Goal: Task Accomplishment & Management: Manage account settings

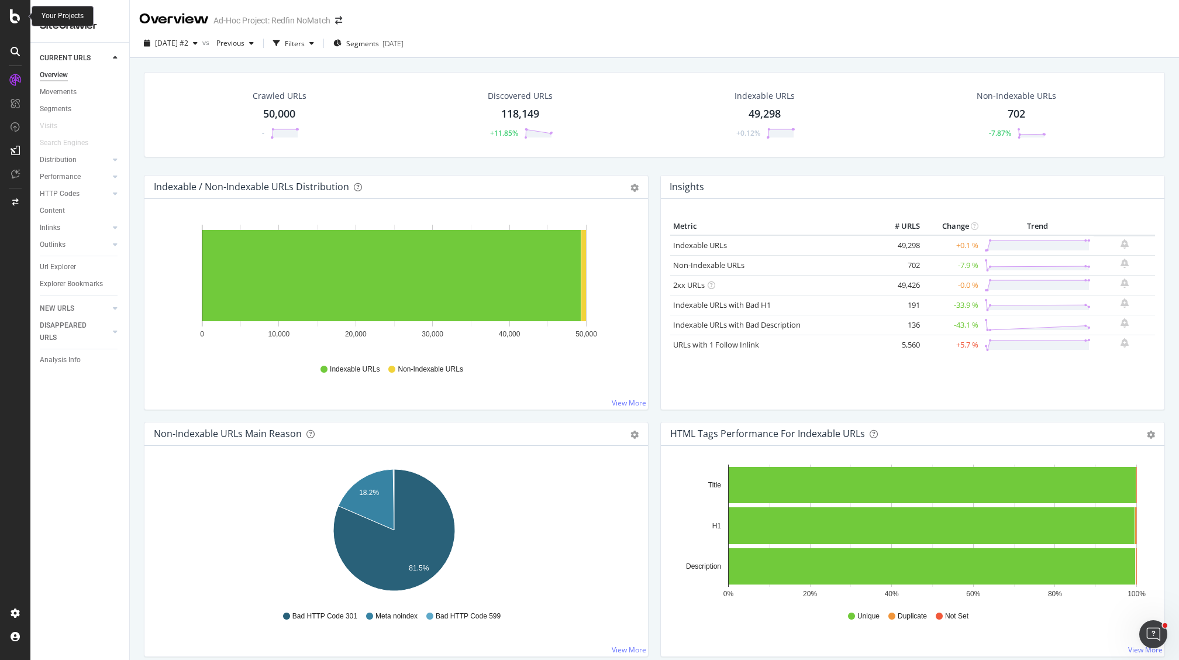
click at [20, 22] on icon at bounding box center [15, 16] width 11 height 14
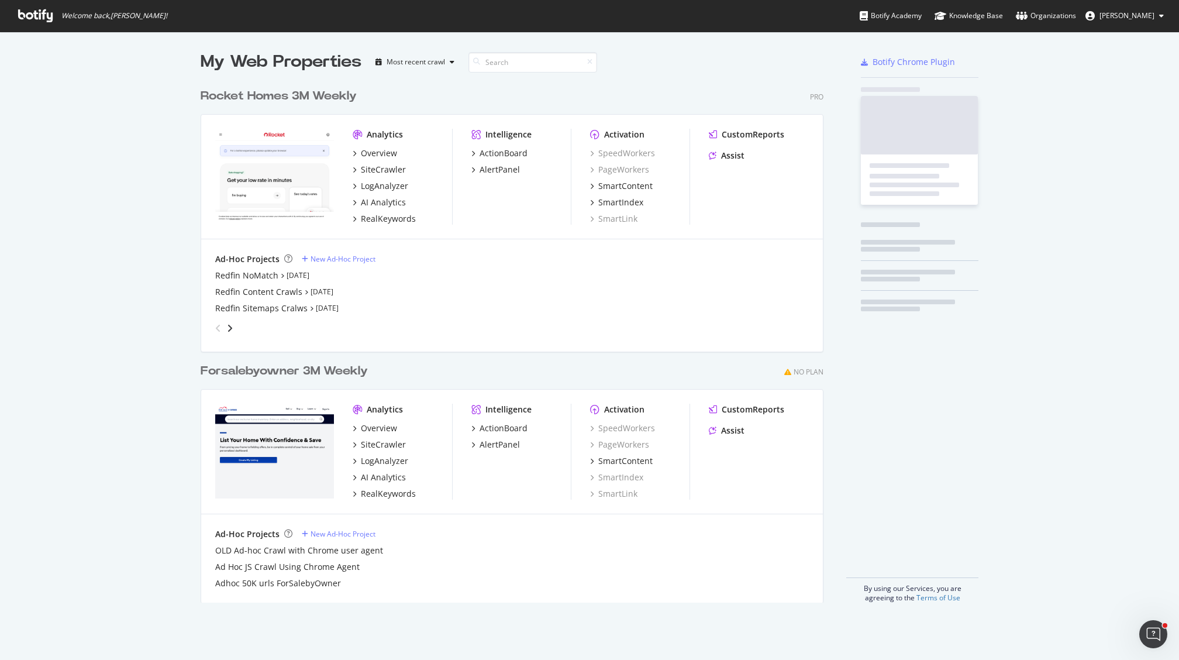
scroll to position [651, 1161]
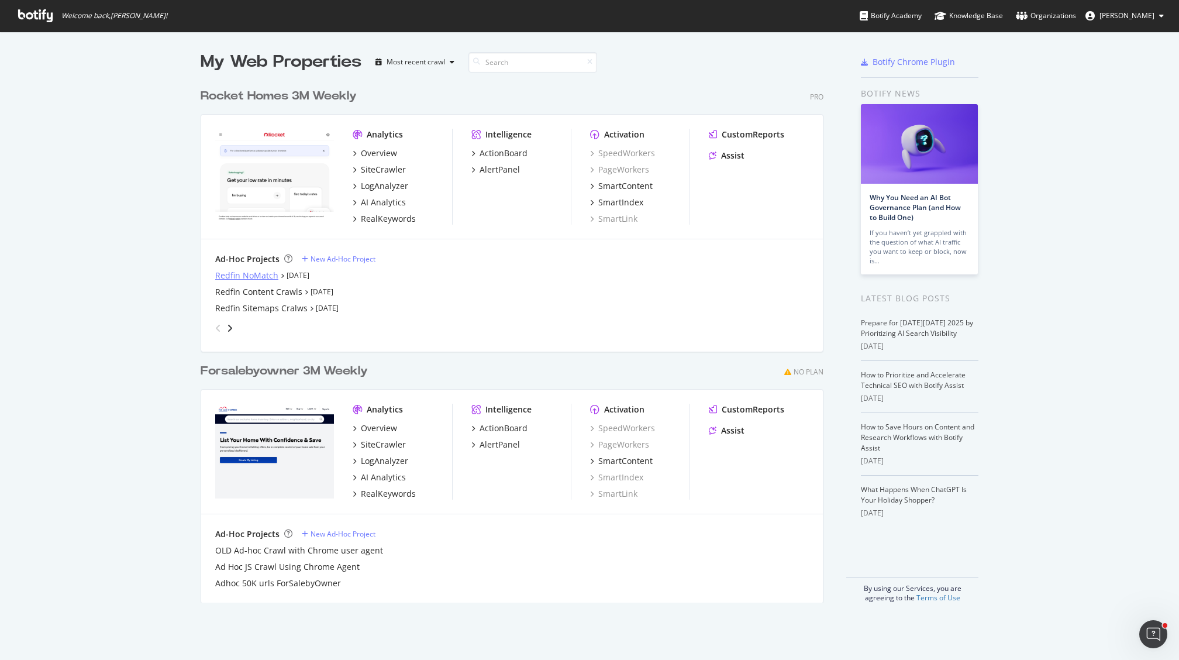
click at [256, 278] on div "Redfin NoMatch" at bounding box center [246, 276] width 63 height 12
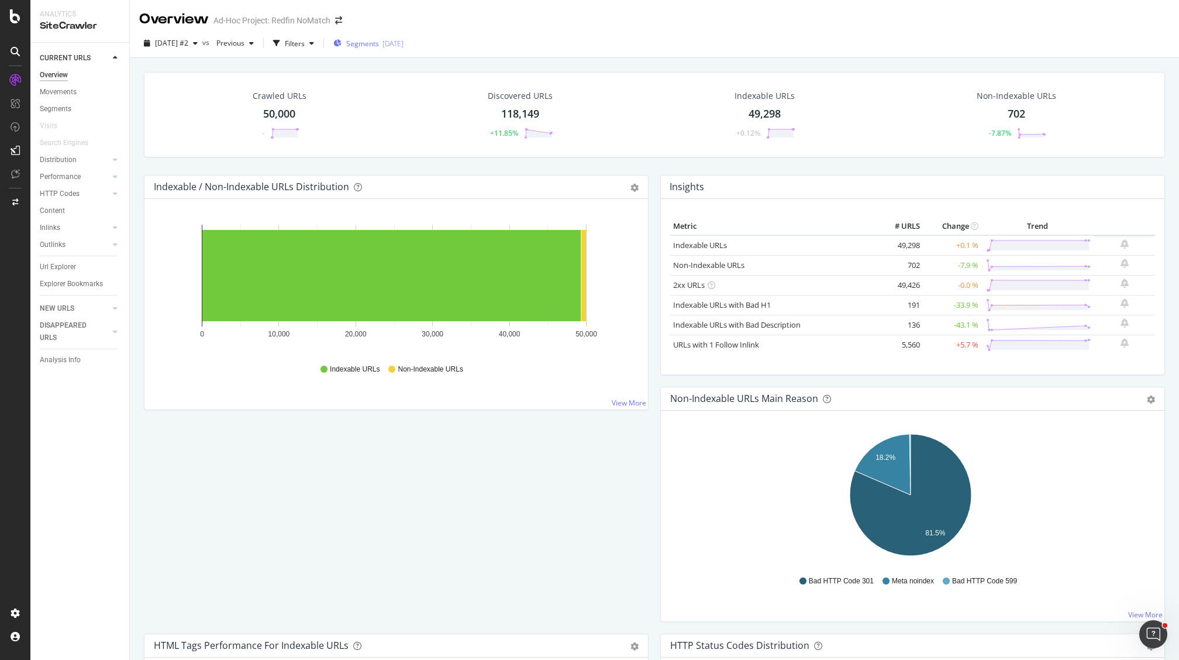
click at [379, 43] on span "Segments" at bounding box center [362, 44] width 33 height 10
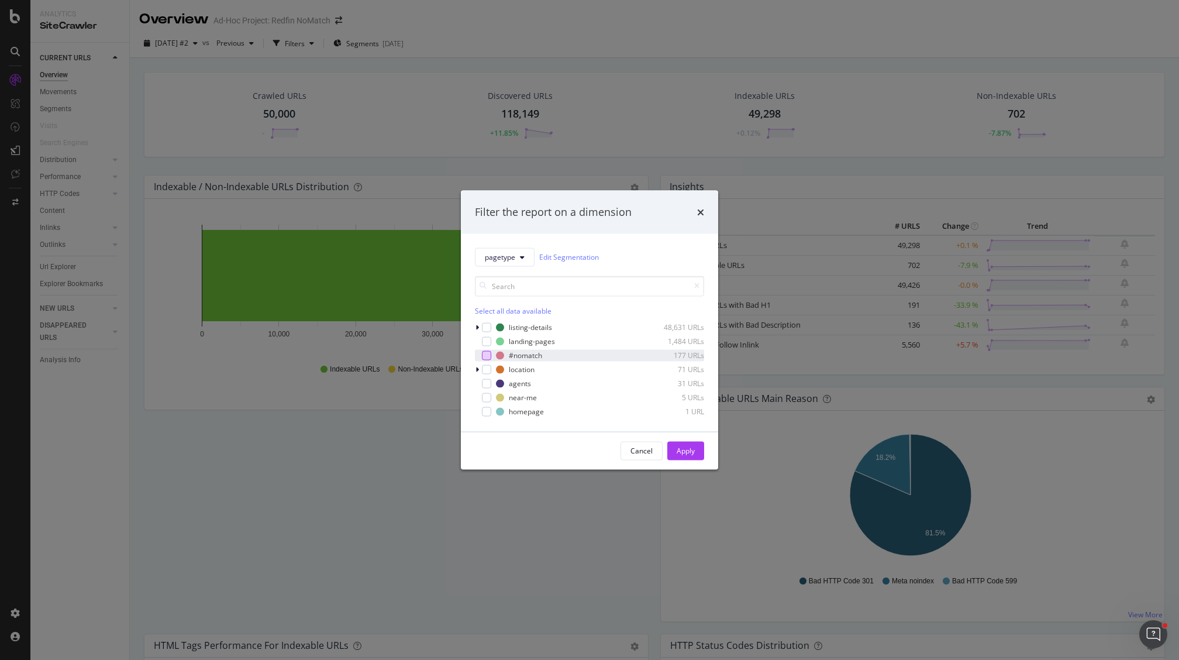
click at [489, 356] on div "modal" at bounding box center [486, 354] width 9 height 9
click at [684, 451] on div "Apply" at bounding box center [686, 451] width 18 height 10
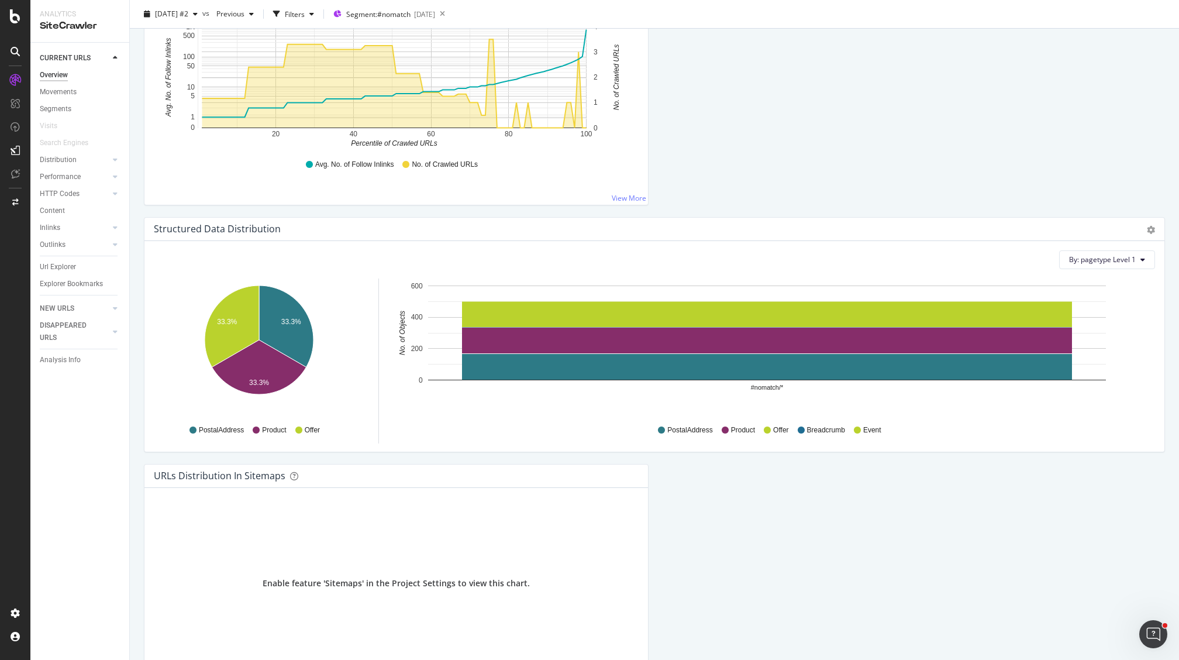
scroll to position [1248, 0]
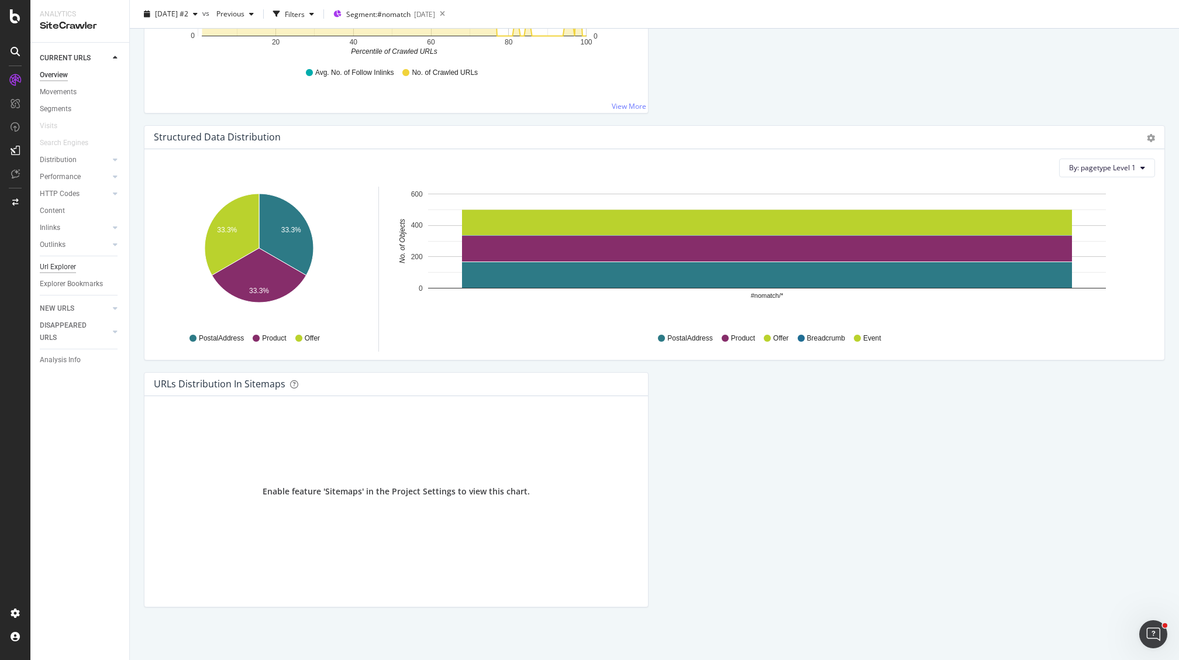
click at [73, 267] on div "Url Explorer" at bounding box center [58, 267] width 36 height 12
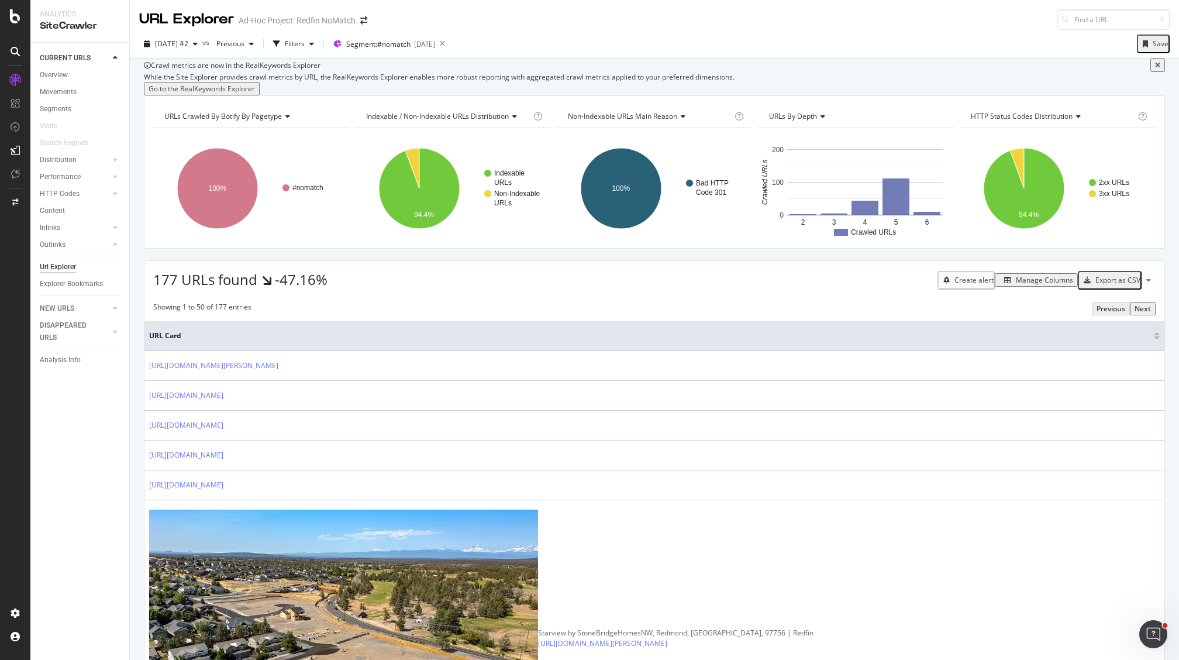
click at [1095, 285] on div "Export as CSV" at bounding box center [1117, 280] width 45 height 10
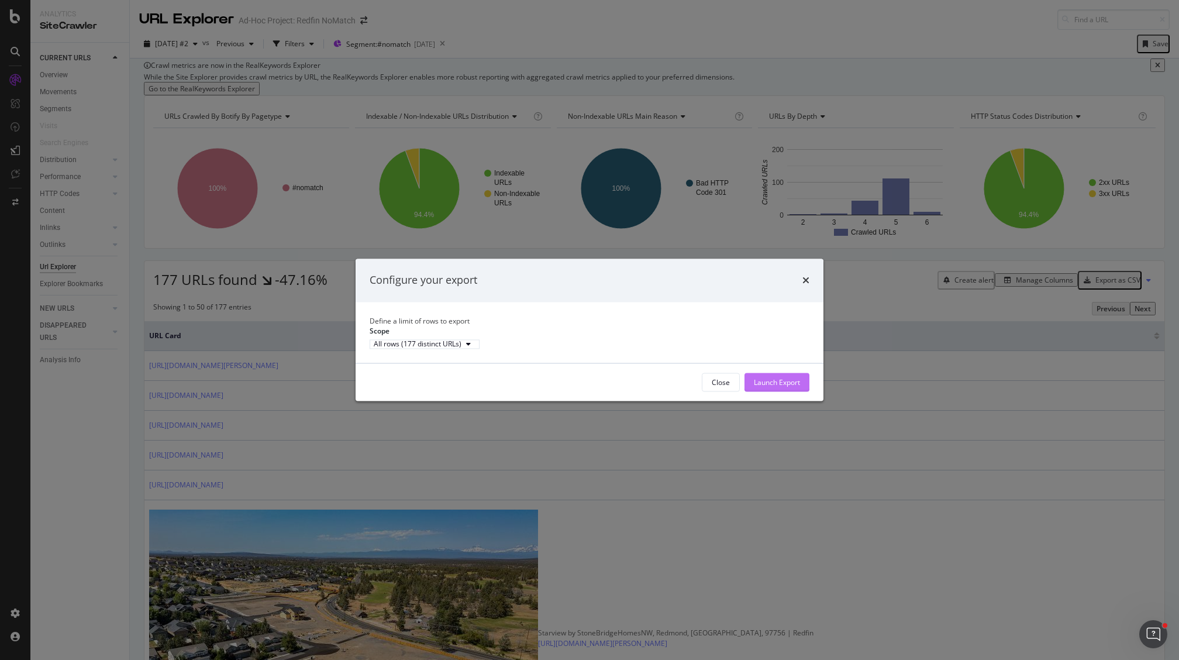
click at [778, 387] on div "Launch Export" at bounding box center [777, 382] width 46 height 10
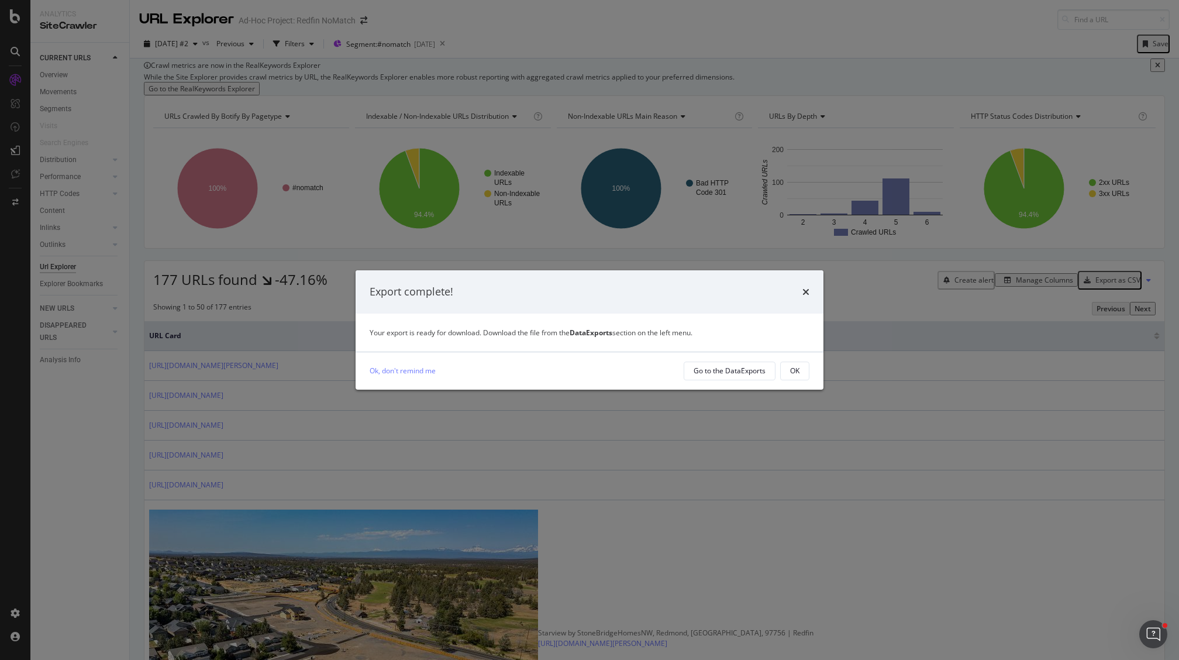
click at [809, 294] on div "Export complete!" at bounding box center [590, 291] width 468 height 43
click at [808, 291] on icon "times" at bounding box center [805, 291] width 7 height 9
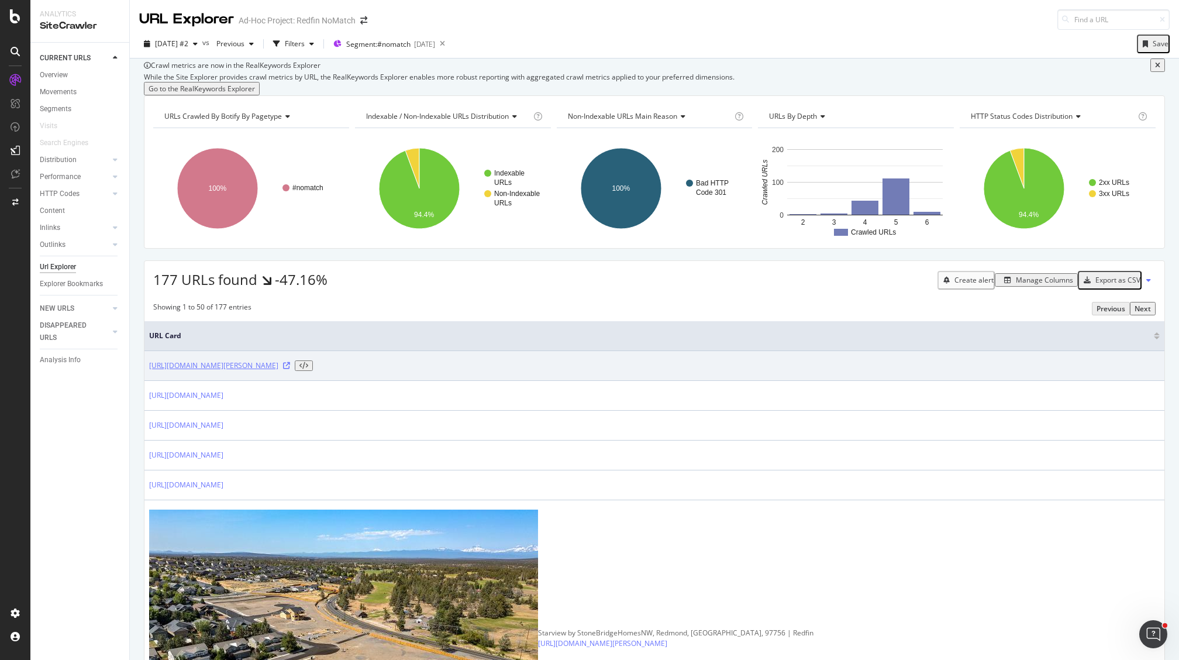
click at [278, 371] on link "https://www.redfin.com/ns/halifax-regional-municipality/herring-cove" at bounding box center [213, 365] width 129 height 11
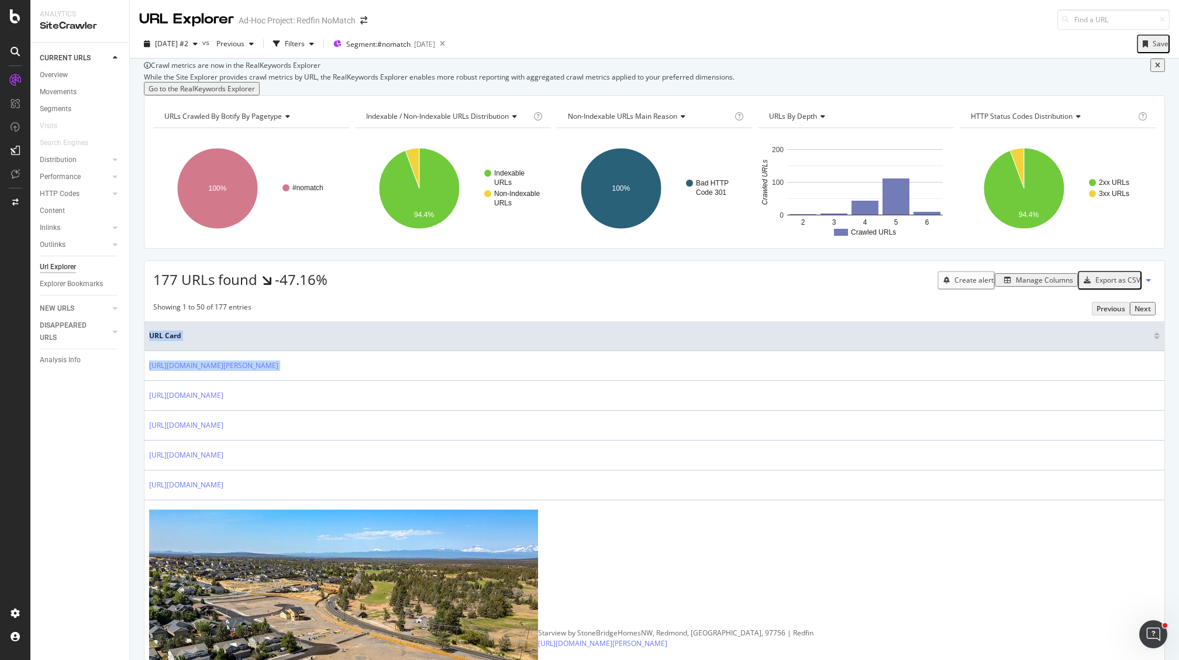
drag, startPoint x: 389, startPoint y: 432, endPoint x: 139, endPoint y: 415, distance: 250.3
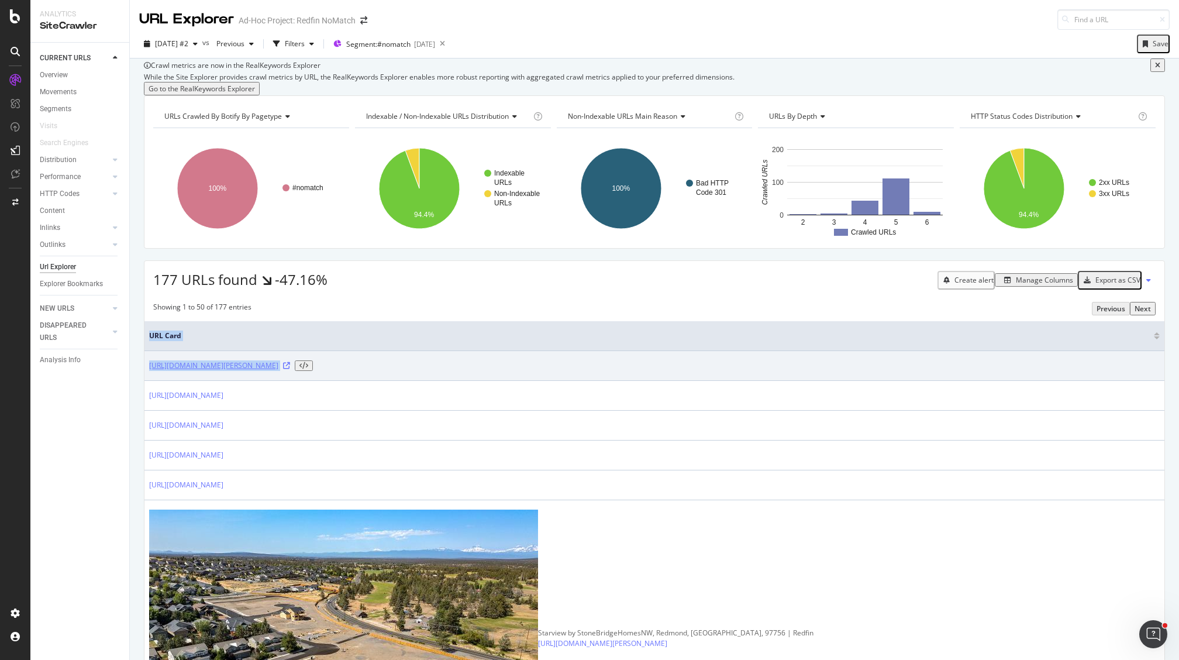
copy table "URL Card https://www.redfin.com/ns/halifax-regional-municipality/herring-cove"
click at [230, 371] on link "https://www.redfin.com/ns/halifax-regional-municipality/herring-cove" at bounding box center [213, 365] width 129 height 11
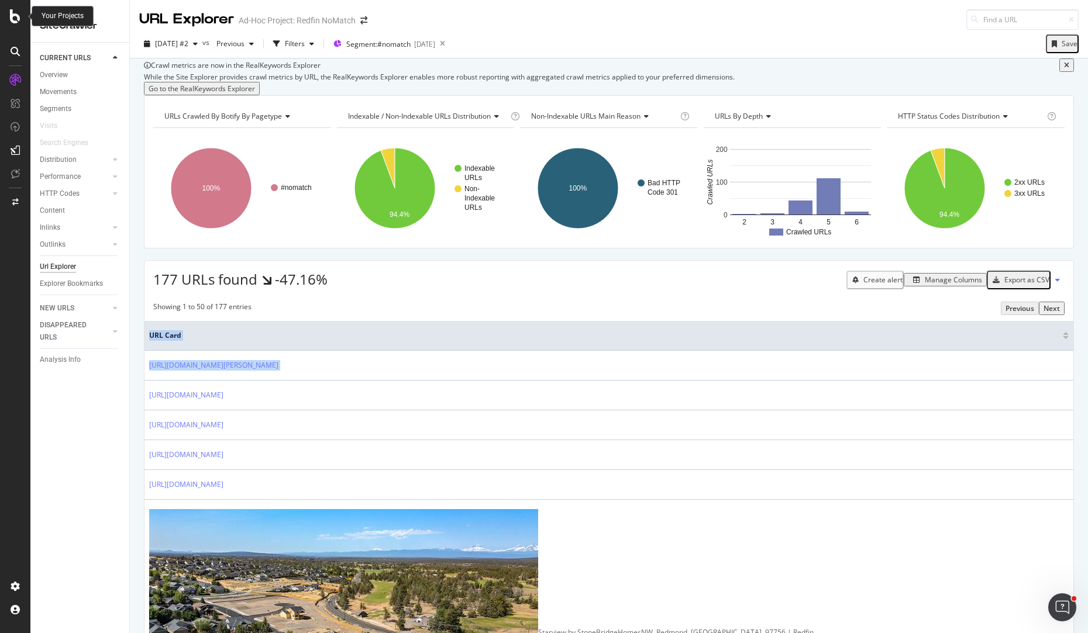
click at [12, 20] on icon at bounding box center [15, 16] width 11 height 14
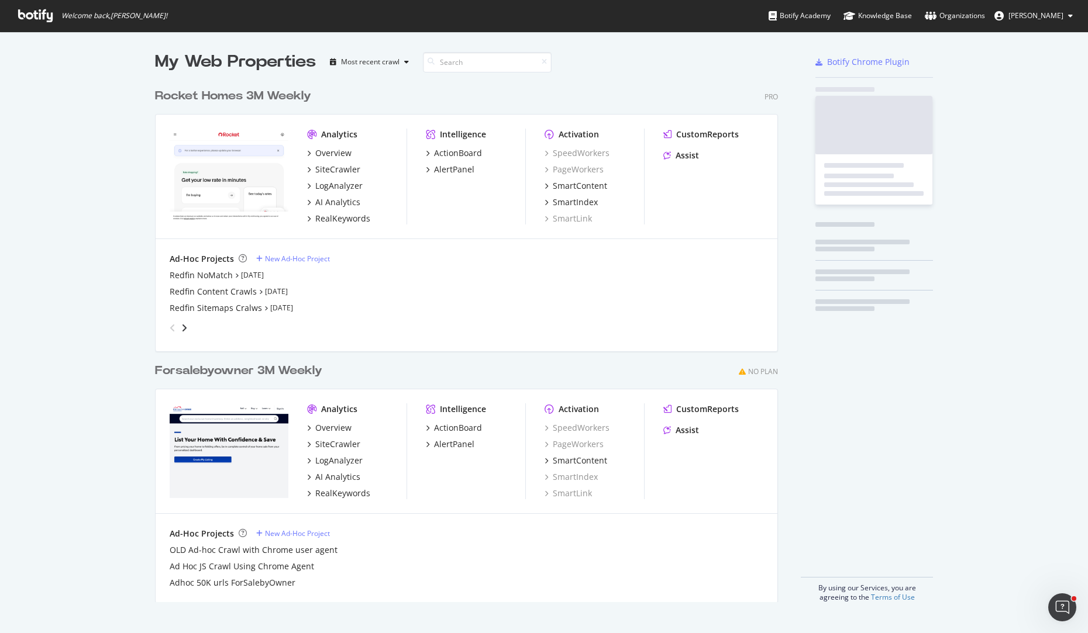
scroll to position [625, 1070]
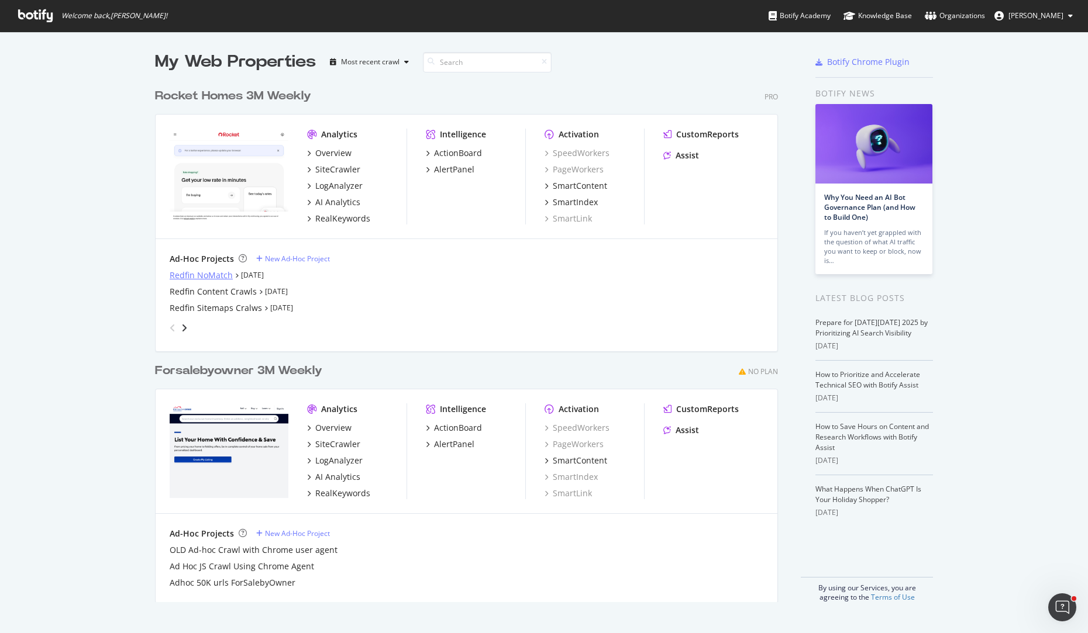
click at [198, 273] on div "Redfin NoMatch" at bounding box center [201, 276] width 63 height 12
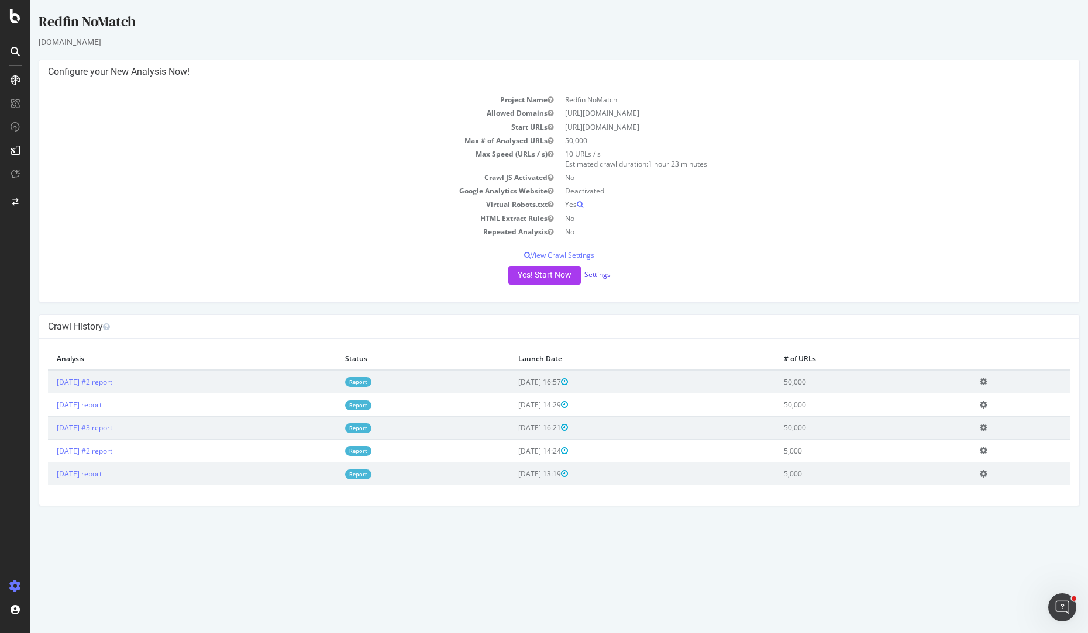
click at [599, 278] on link "Settings" at bounding box center [597, 275] width 26 height 10
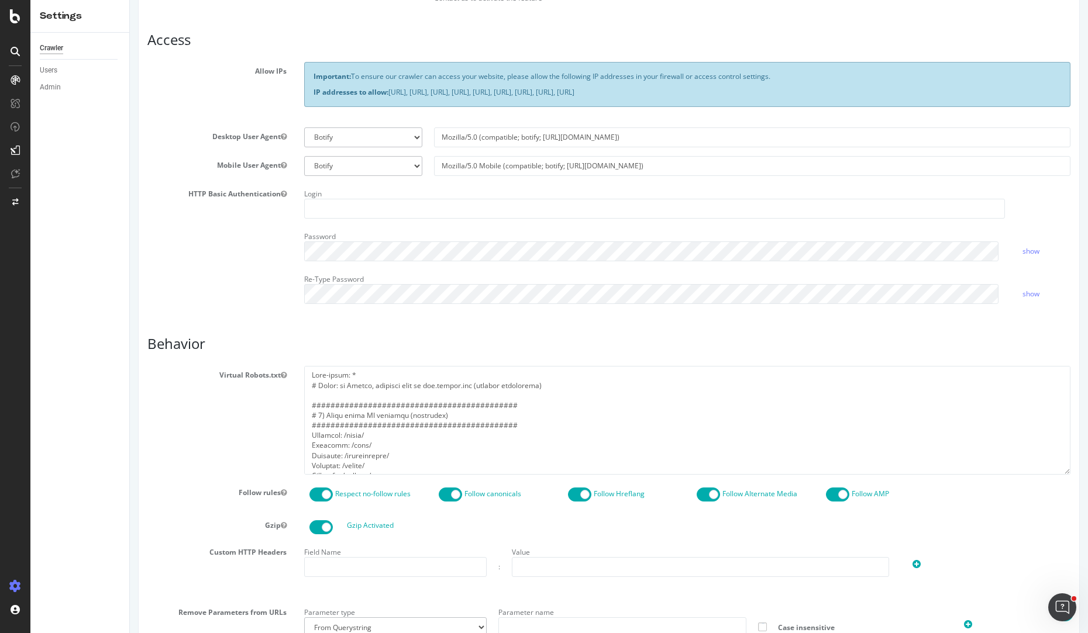
scroll to position [202, 0]
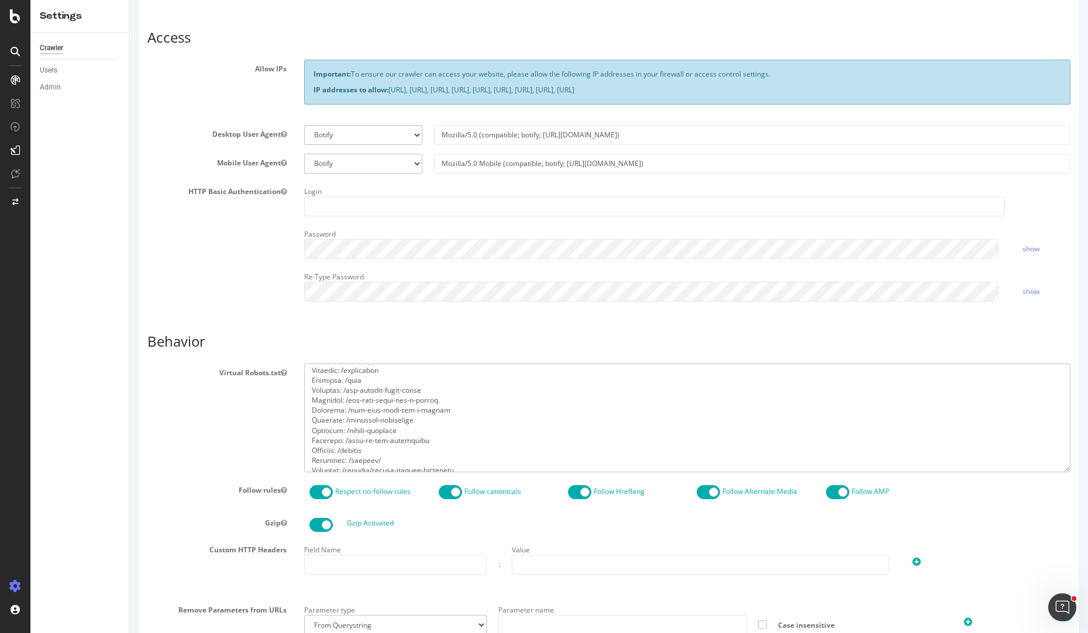
drag, startPoint x: 311, startPoint y: 377, endPoint x: 488, endPoint y: 496, distance: 213.4
click at [488, 493] on section "Virtual Robots.txt Follow rules Respect no-follow rules Follow canonicals Follo…" at bounding box center [608, 557] width 923 height 386
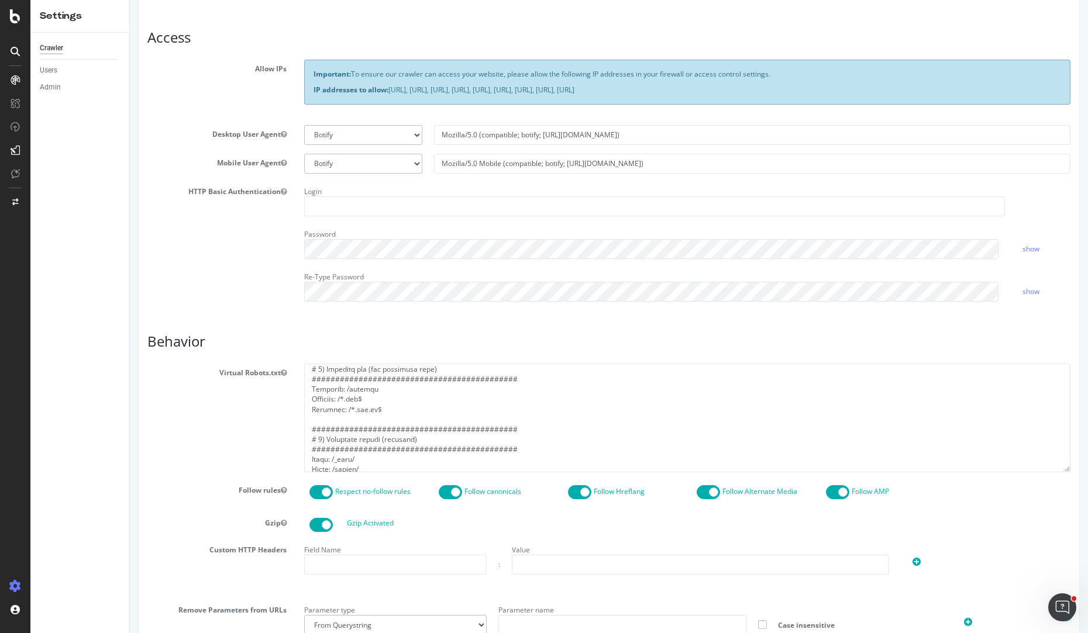
scroll to position [1283, 0]
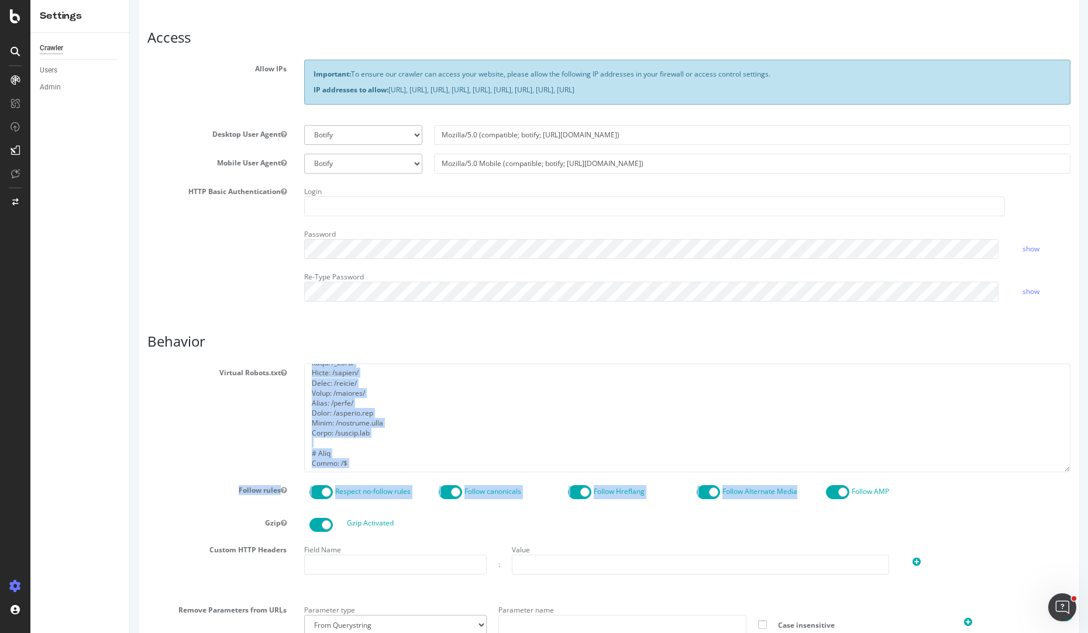
drag, startPoint x: 896, startPoint y: 477, endPoint x: 328, endPoint y: 457, distance: 568.2
click at [328, 457] on section "Virtual Robots.txt Follow rules Respect no-follow rules Follow canonicals Follo…" at bounding box center [608, 557] width 923 height 386
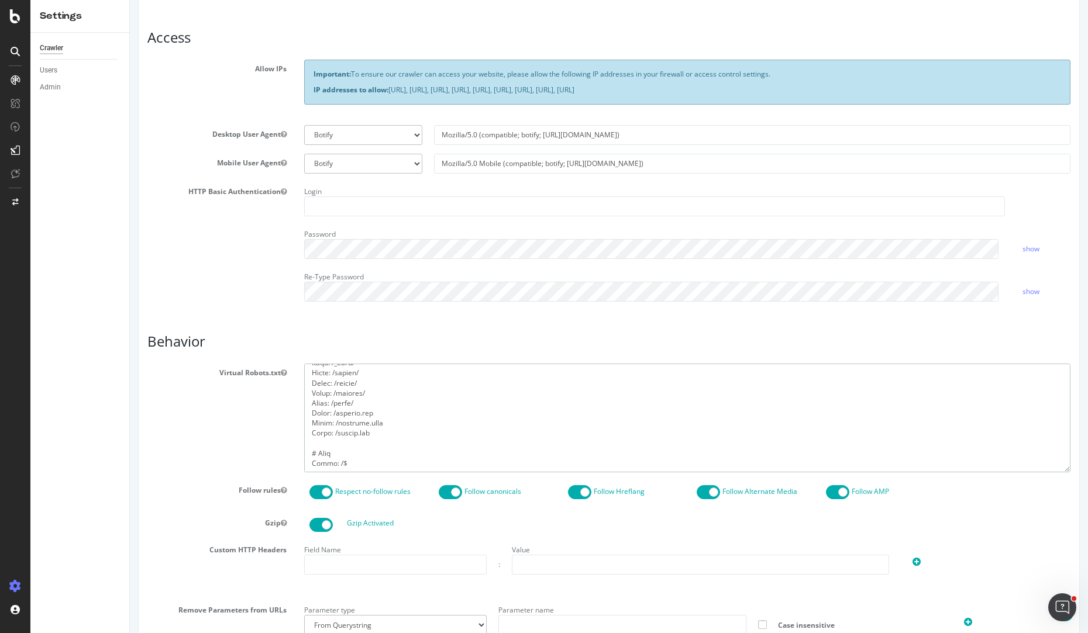
click at [344, 460] on textarea at bounding box center [687, 418] width 766 height 108
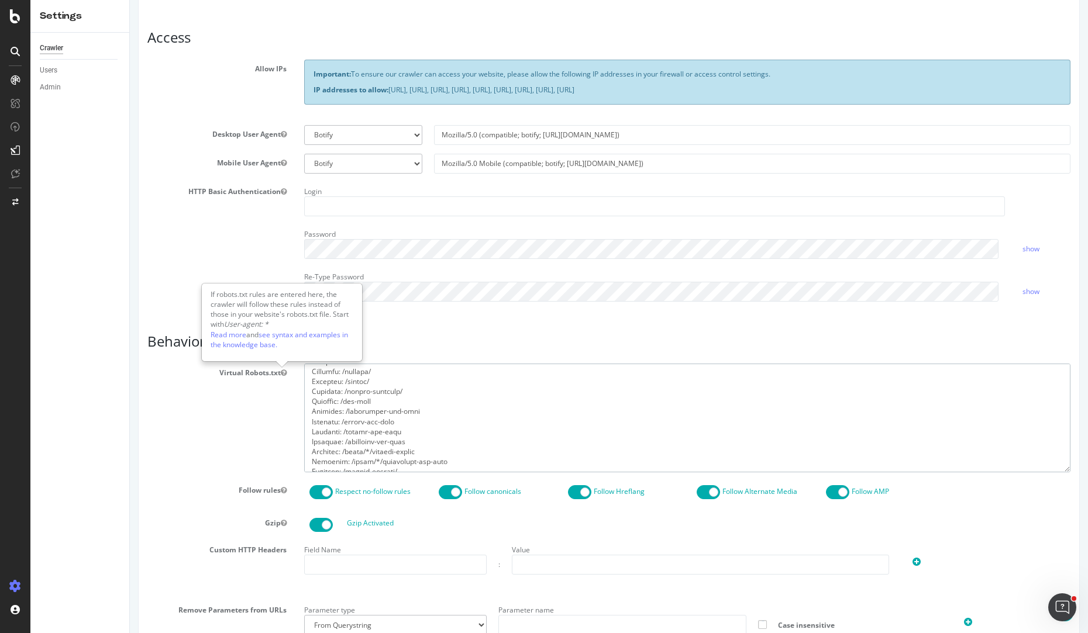
scroll to position [0, 0]
drag, startPoint x: 303, startPoint y: 436, endPoint x: 282, endPoint y: 358, distance: 79.9
click at [282, 358] on body "Redfin NoMatch × Main Advanced Settings Domain Validation HTML Extract Scheduli…" at bounding box center [609, 303] width 958 height 1011
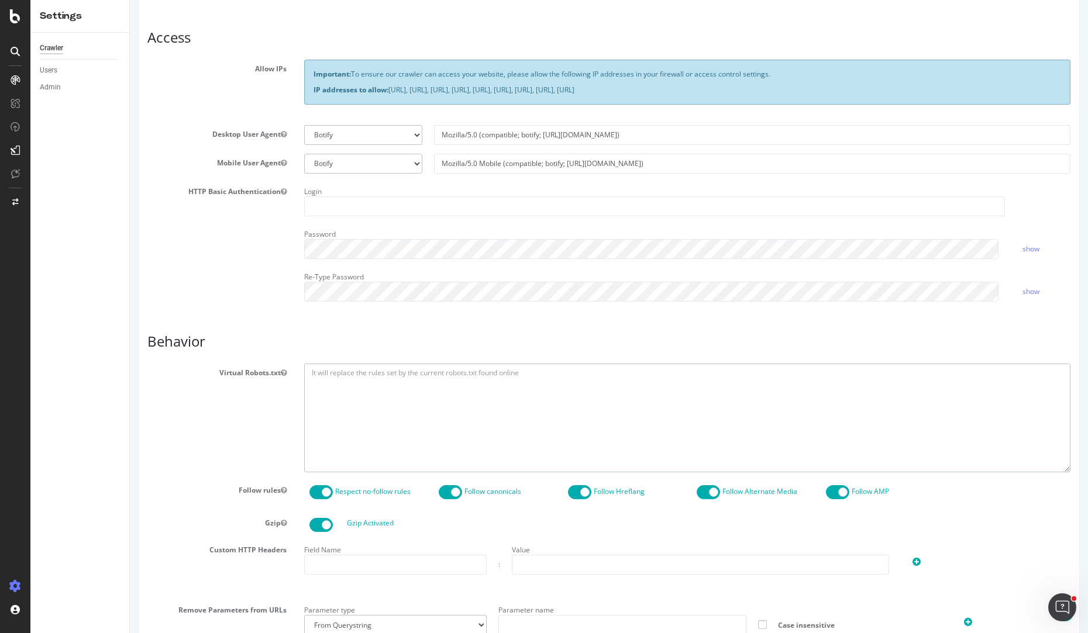
click at [595, 389] on textarea at bounding box center [687, 418] width 766 height 108
paste textarea "User-agent: * # Scope: in Botify config, restrict host to www.redfin.com (exclu…"
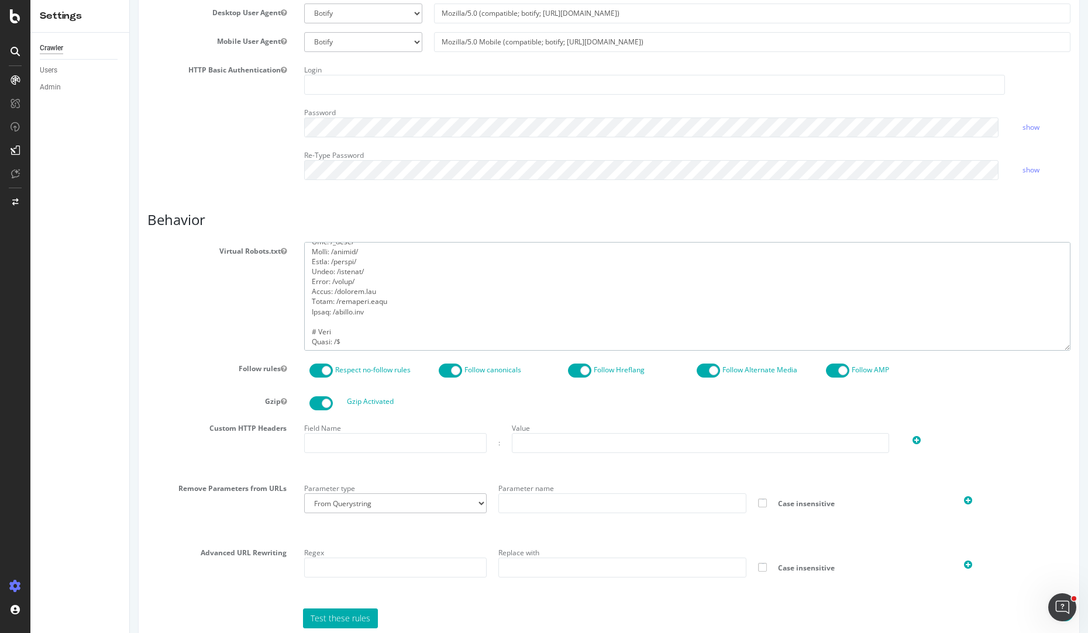
scroll to position [389, 0]
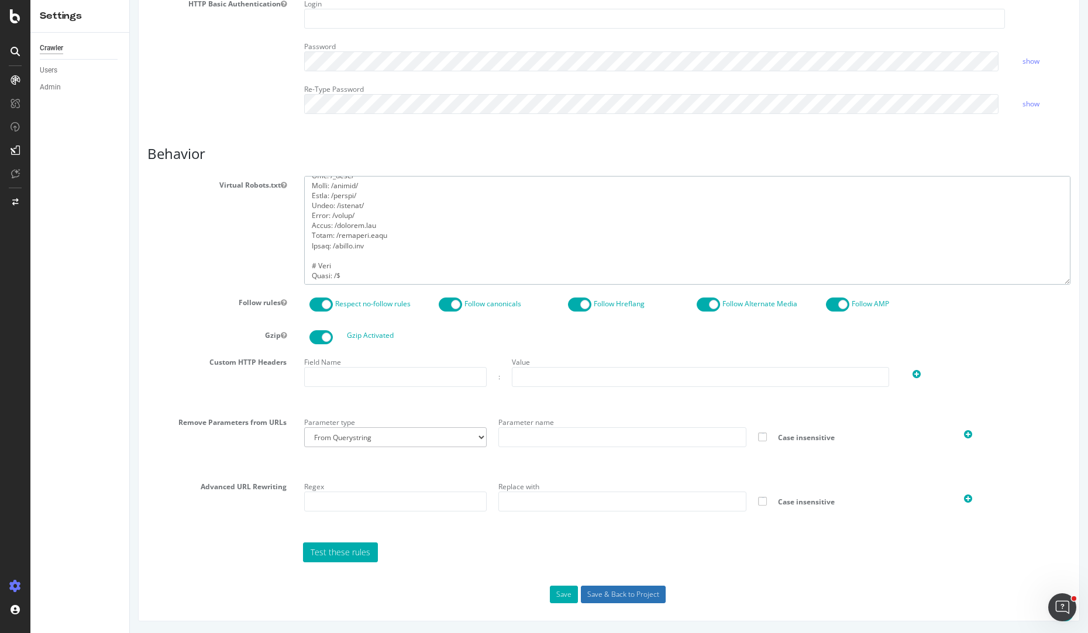
type textarea "User-agent: * # Scope: in Botify config, restrict host to www.redfin.com (exclu…"
click at [636, 594] on input "Save & Back to Project" at bounding box center [623, 595] width 85 height 18
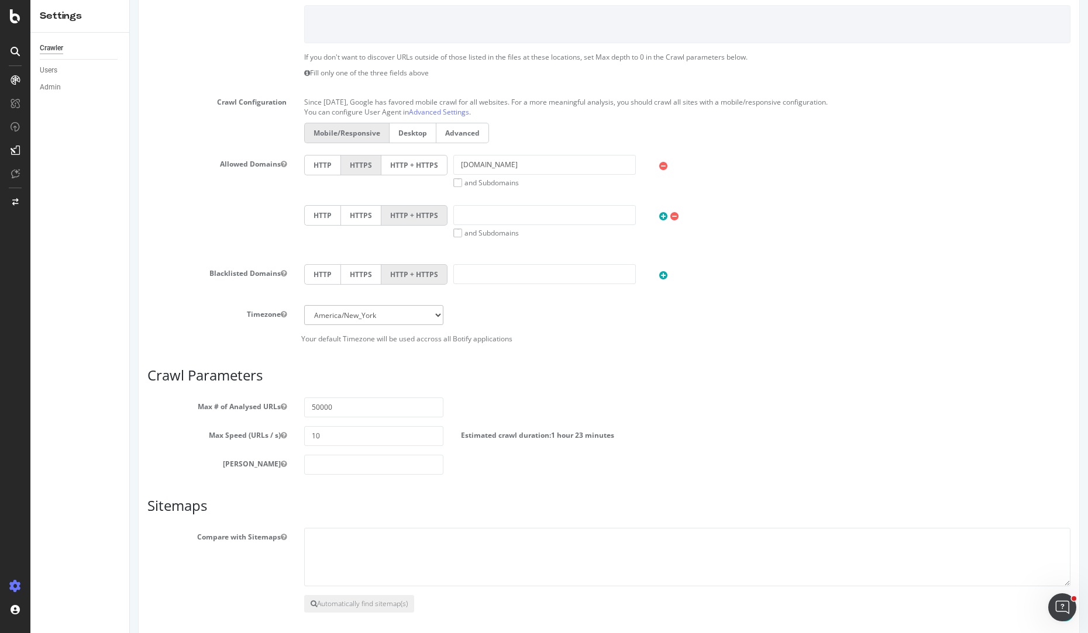
scroll to position [358, 0]
click at [336, 406] on input "50000" at bounding box center [373, 405] width 139 height 20
click at [313, 405] on input "500000" at bounding box center [373, 405] width 139 height 20
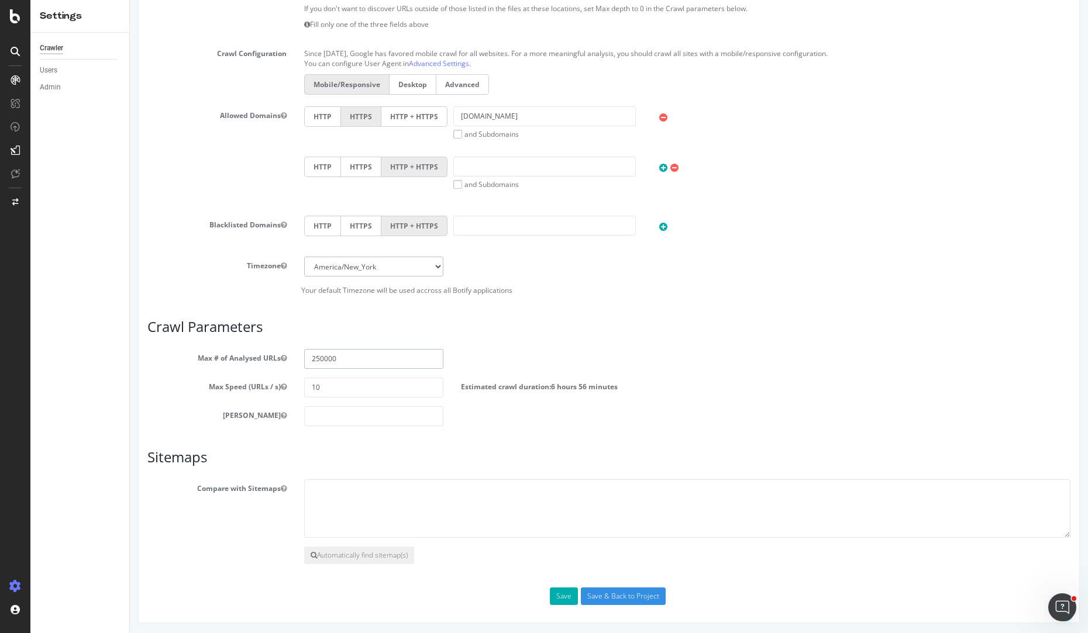
scroll to position [406, 0]
type input "250000"
click at [627, 594] on input "Save & Back to Project" at bounding box center [623, 595] width 85 height 18
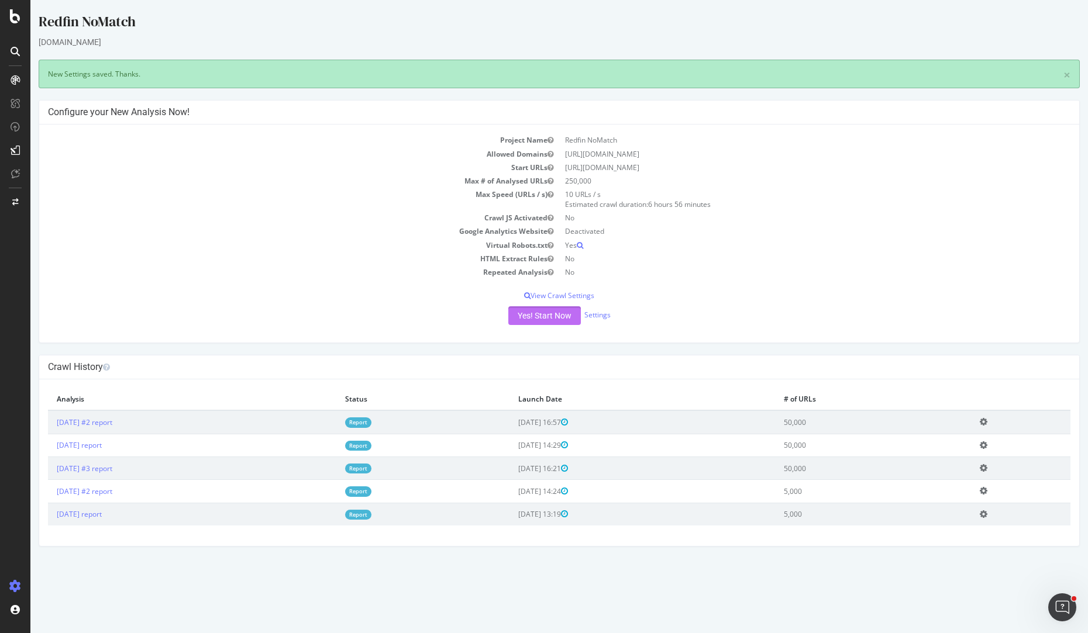
click at [534, 316] on button "Yes! Start Now" at bounding box center [544, 315] width 73 height 19
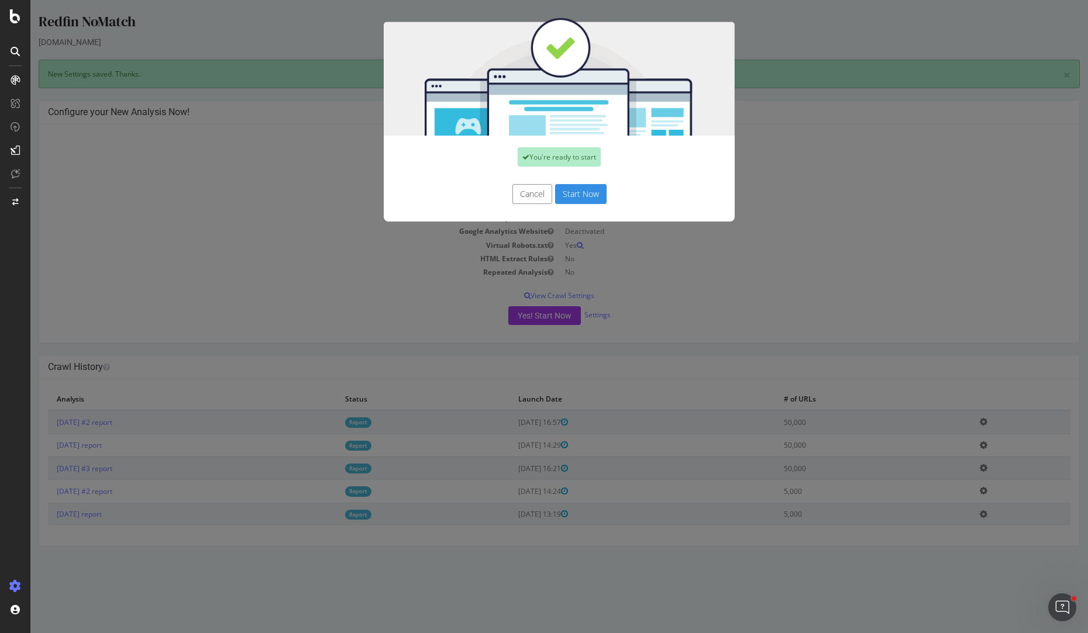
click at [577, 195] on button "Start Now" at bounding box center [580, 194] width 51 height 20
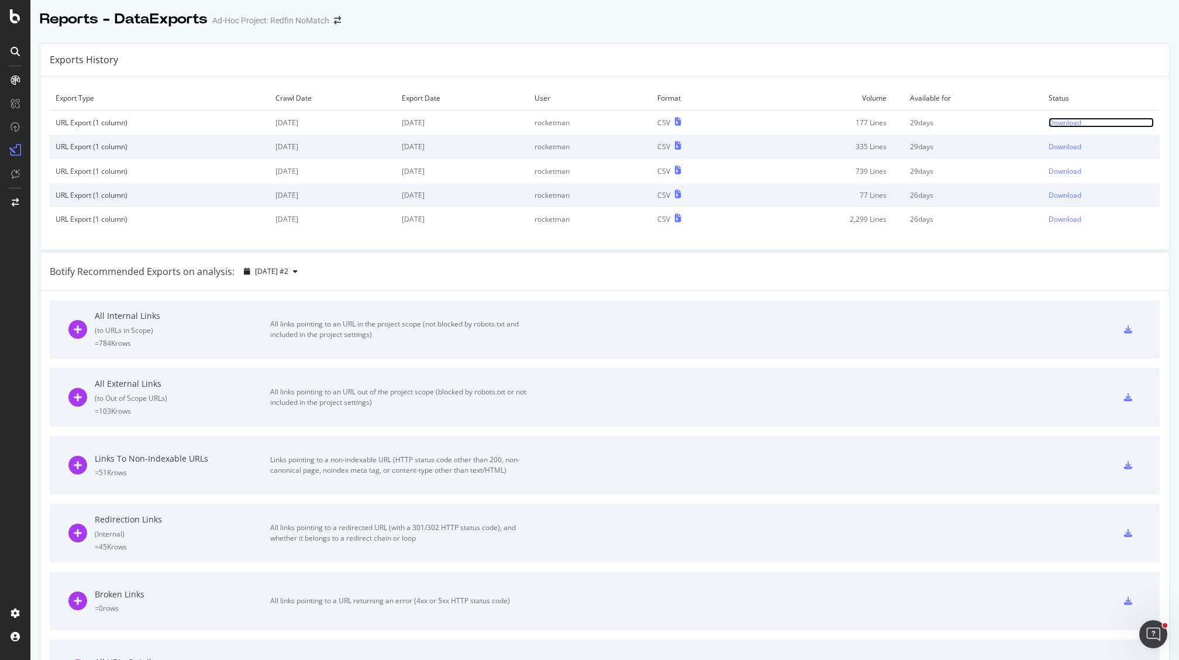
click at [1057, 122] on div "Download" at bounding box center [1064, 123] width 33 height 10
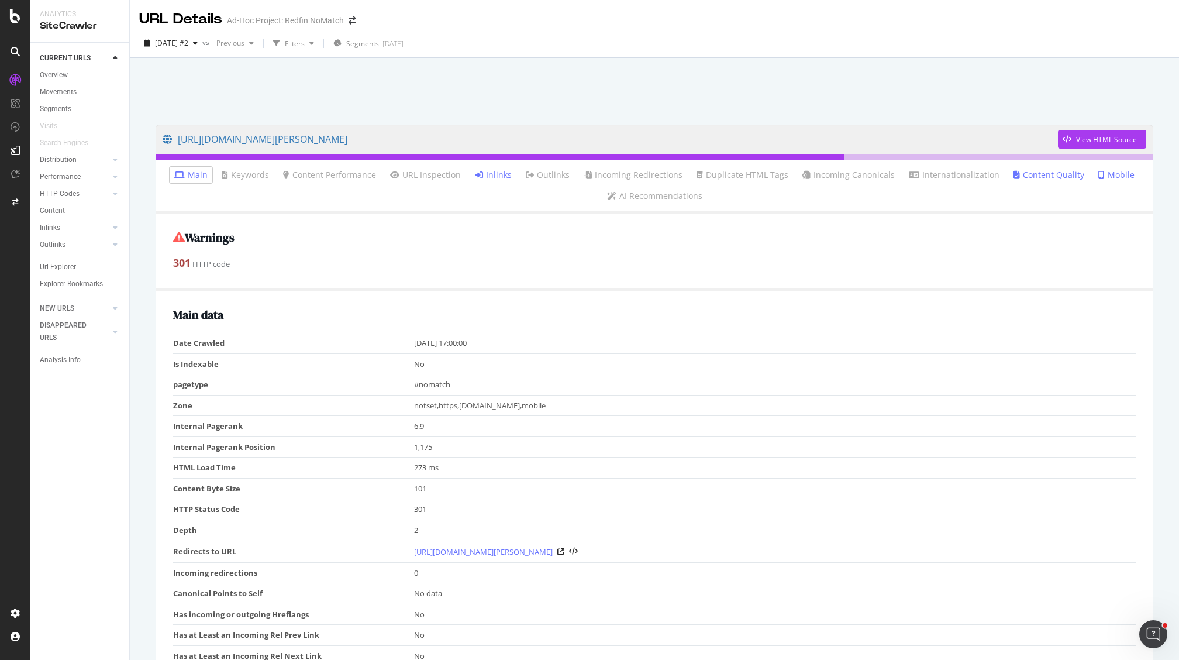
click at [498, 170] on link "Inlinks" at bounding box center [493, 175] width 37 height 12
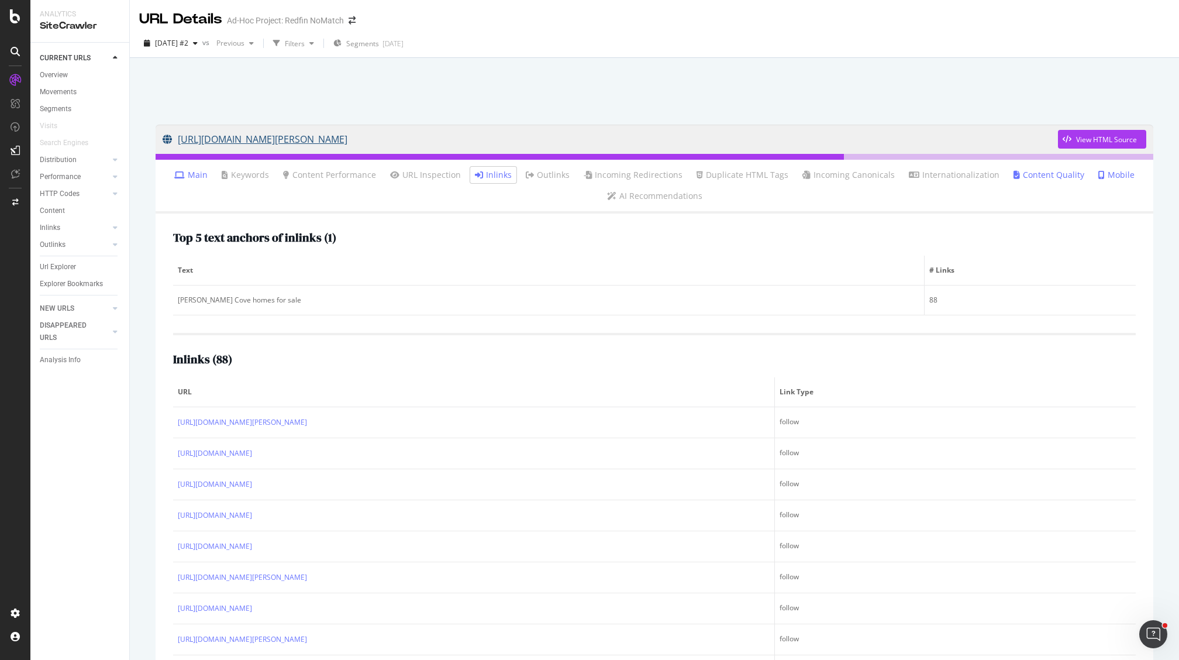
drag, startPoint x: 181, startPoint y: 122, endPoint x: 483, endPoint y: 132, distance: 301.9
click at [483, 132] on div "https://www.redfin.com/ns/halifax-regional-municipality/herring-cove View HTML …" at bounding box center [654, 406] width 1021 height 586
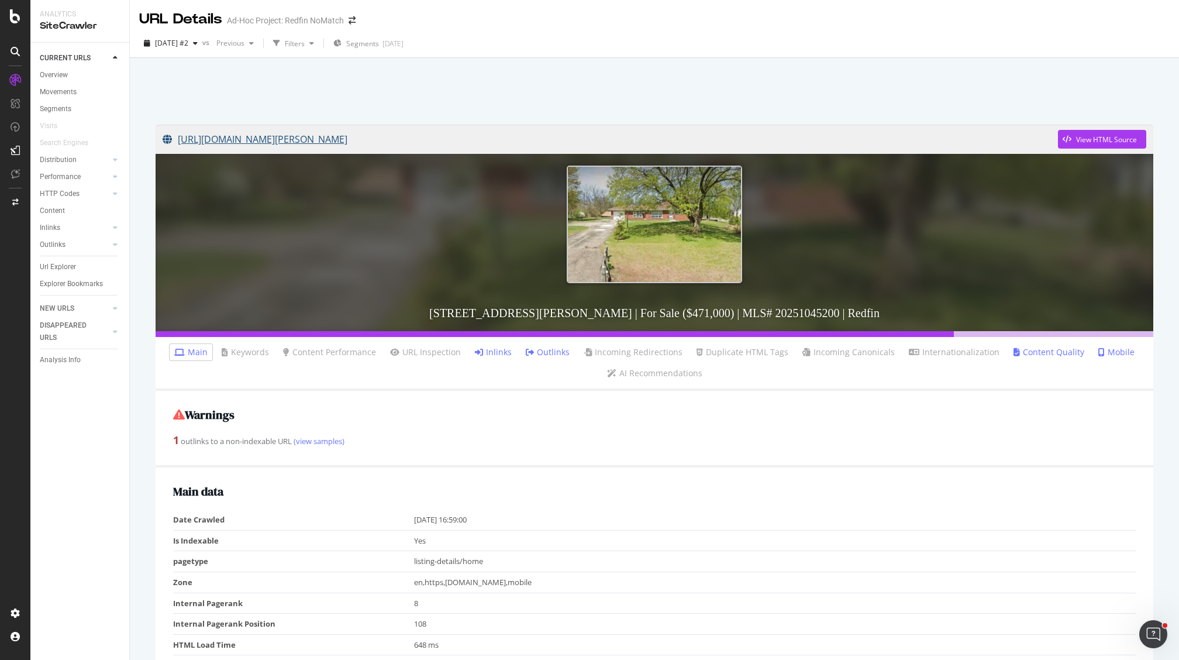
click at [482, 139] on link "[URL][DOMAIN_NAME][PERSON_NAME]" at bounding box center [610, 139] width 895 height 29
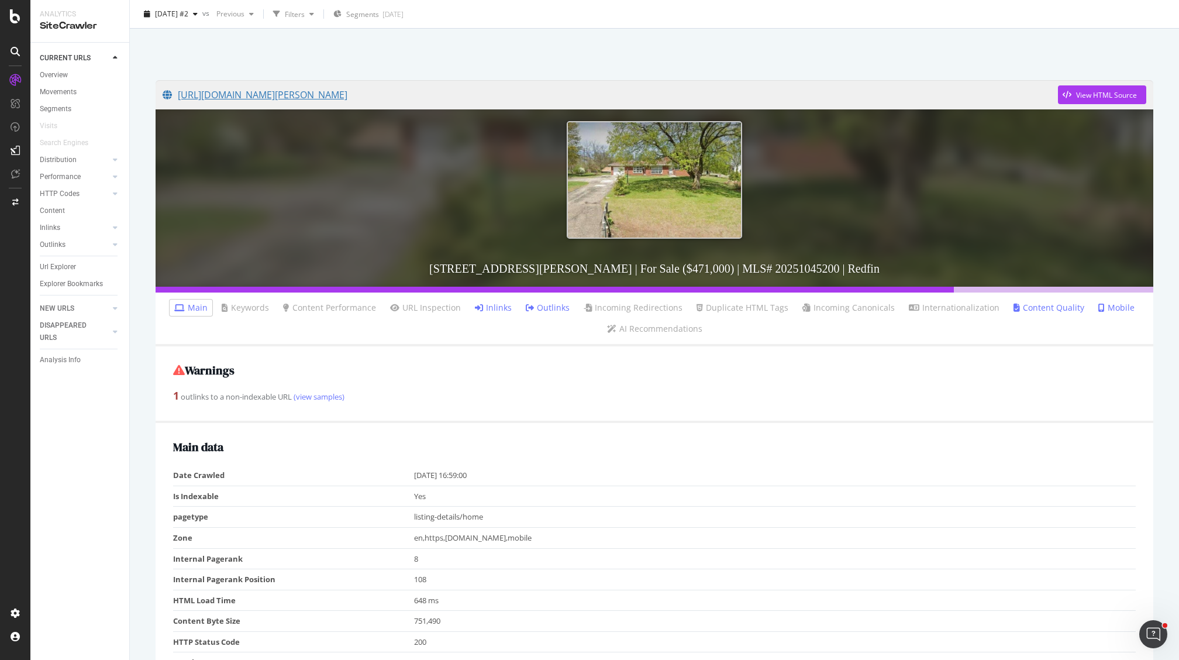
scroll to position [30, 0]
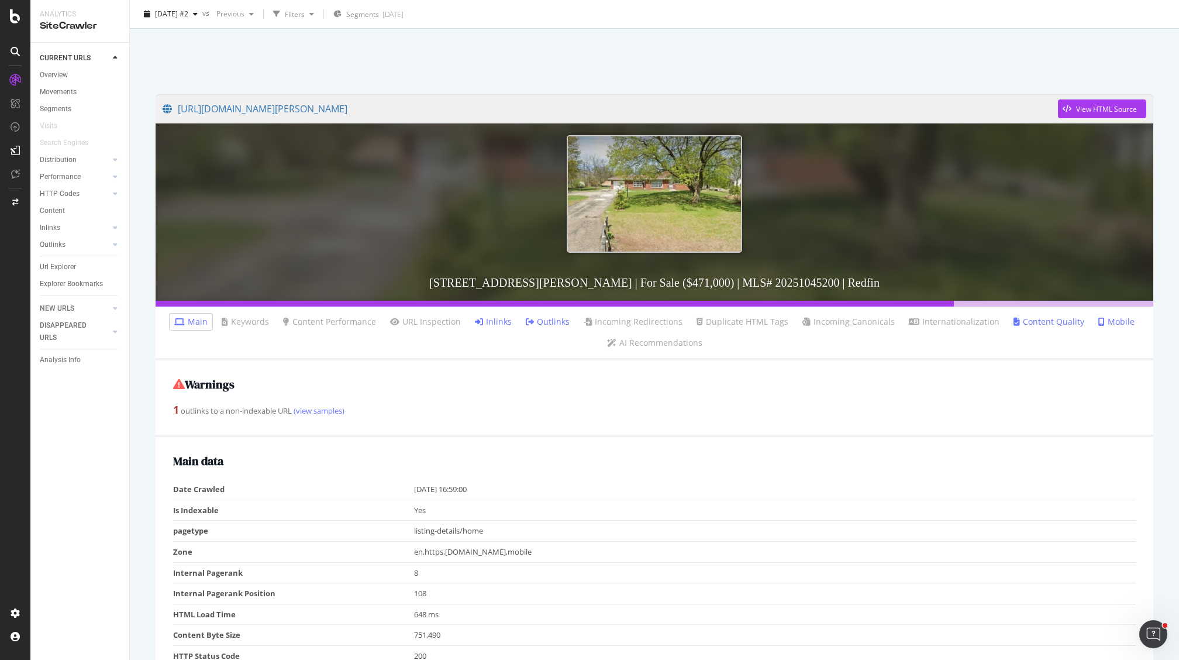
click at [555, 320] on link "Outlinks" at bounding box center [548, 322] width 44 height 12
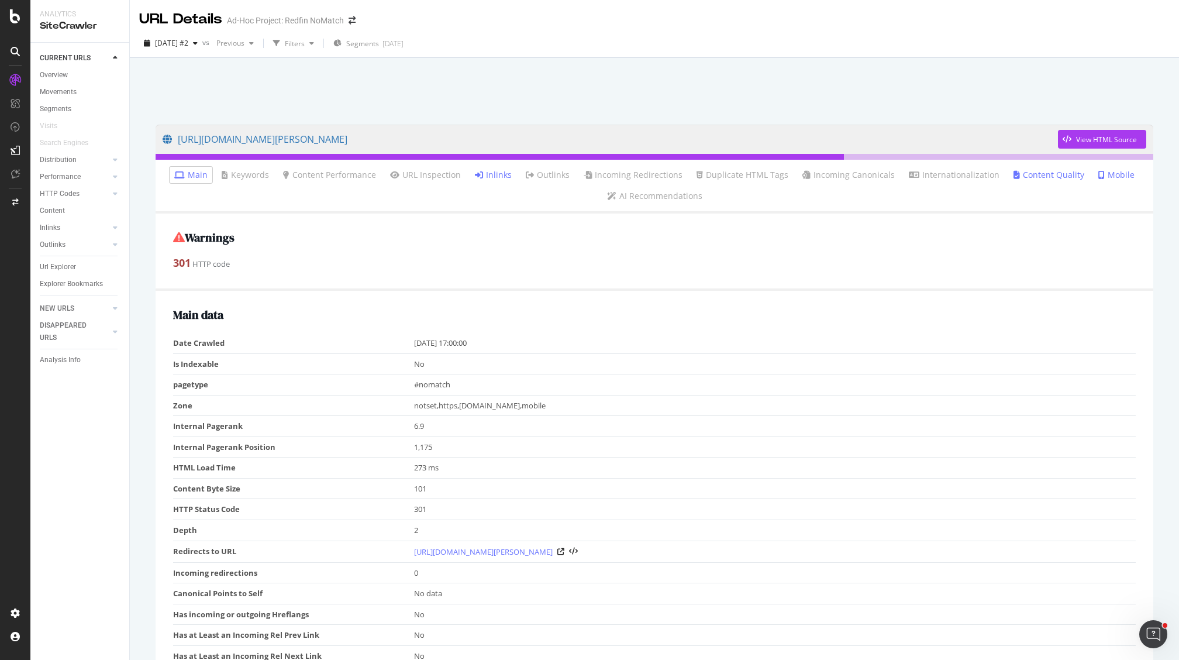
click at [495, 177] on link "Inlinks" at bounding box center [493, 175] width 37 height 12
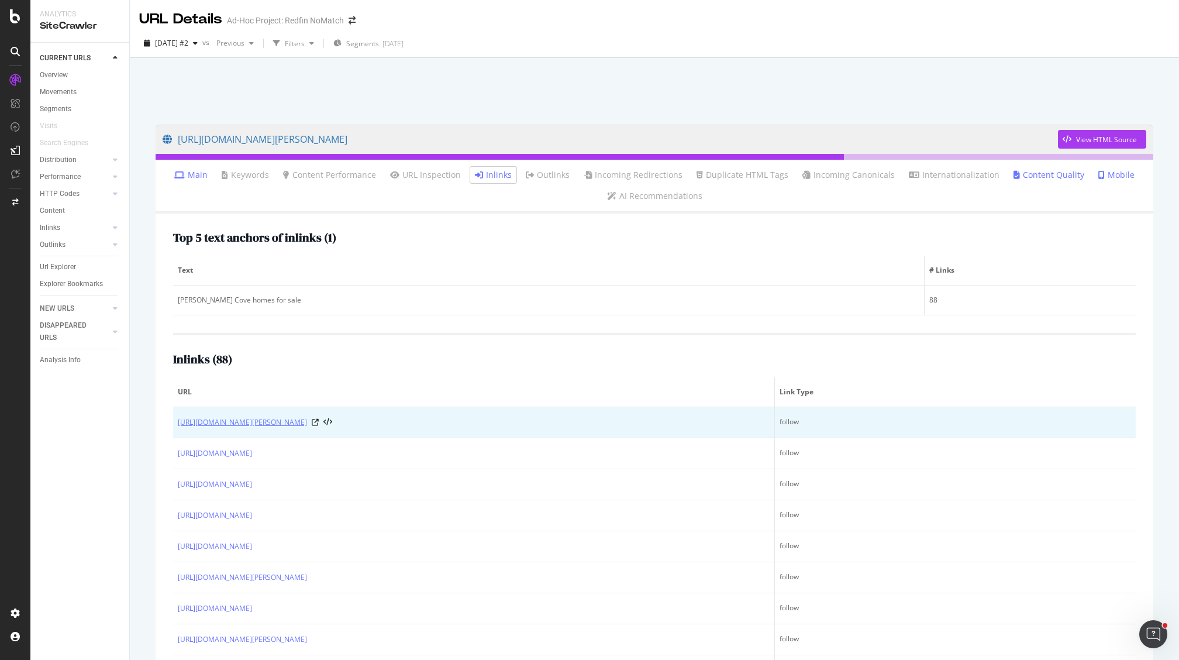
click at [270, 421] on link "[URL][DOMAIN_NAME][PERSON_NAME]" at bounding box center [242, 422] width 129 height 12
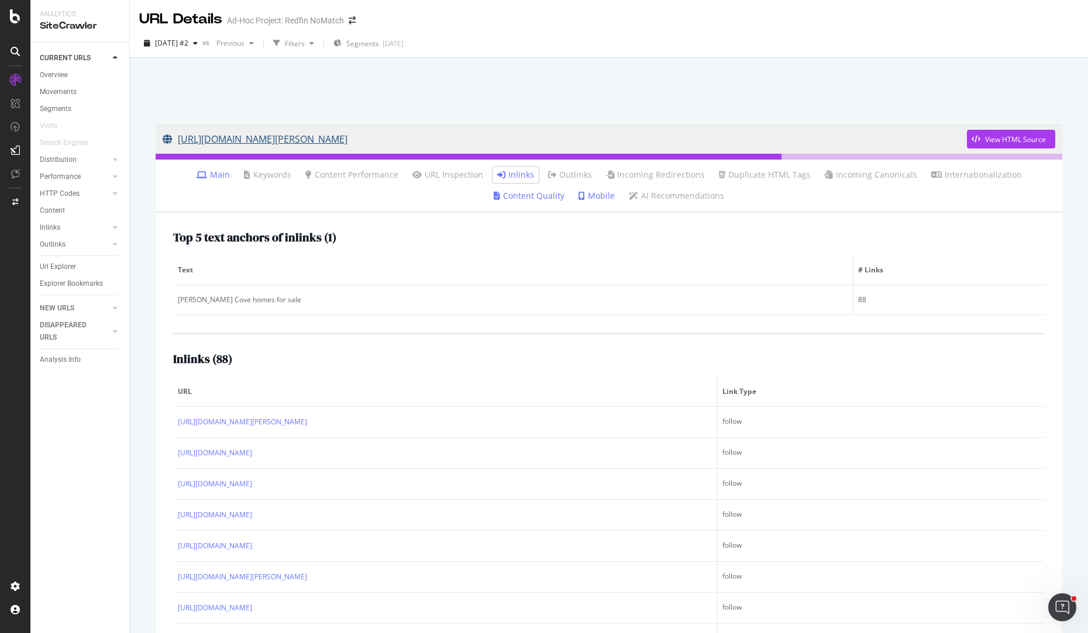
click at [235, 136] on link "[URL][DOMAIN_NAME][PERSON_NAME]" at bounding box center [565, 139] width 804 height 29
click at [561, 137] on link "[URL][DOMAIN_NAME][PERSON_NAME]" at bounding box center [565, 139] width 804 height 29
drag, startPoint x: 149, startPoint y: 102, endPoint x: 499, endPoint y: 142, distance: 352.5
click at [499, 142] on div "https://www.redfin.com/ns/halifax-regional-municipality/herring-cove View HTML …" at bounding box center [609, 374] width 958 height 633
copy link "https://www.redfin.com/ns/halifax-regional-municipality/herring-cove"
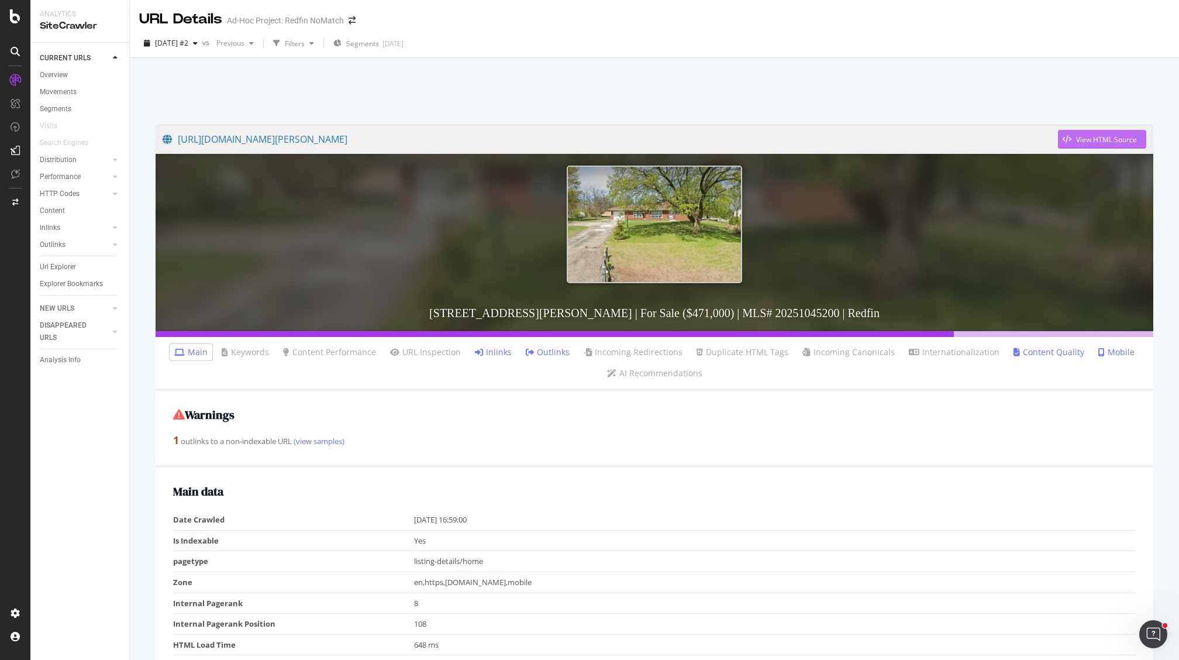
click at [1059, 145] on div "View HTML Source" at bounding box center [1097, 139] width 79 height 18
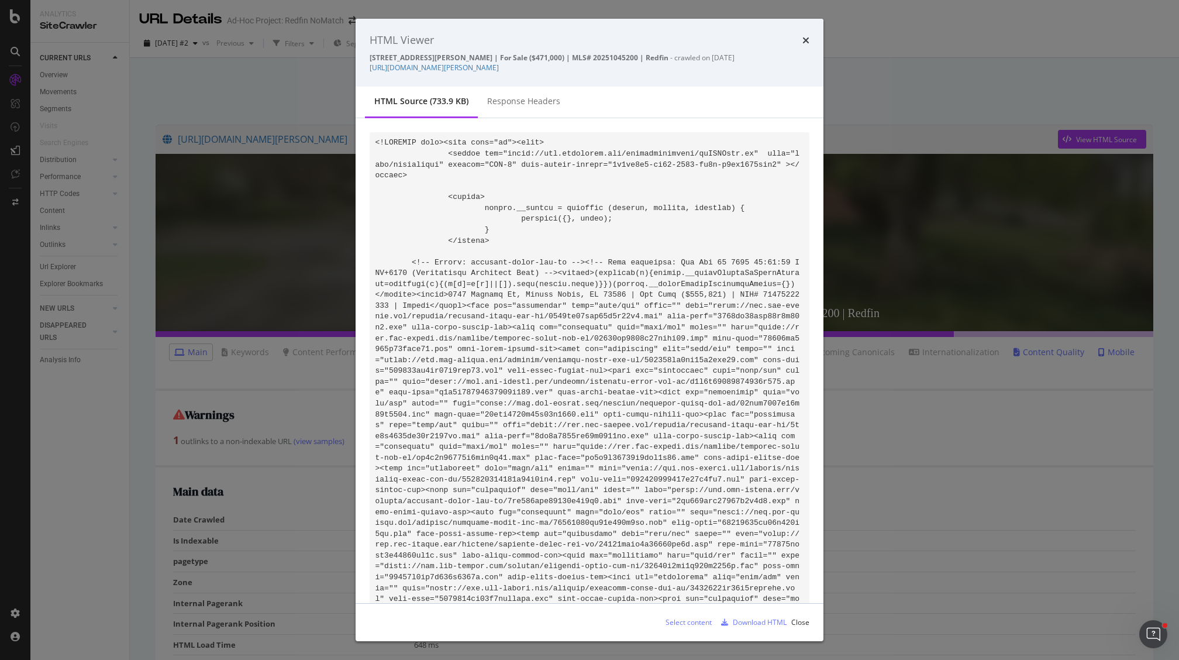
click at [754, 620] on div "Download HTML" at bounding box center [760, 622] width 54 height 10
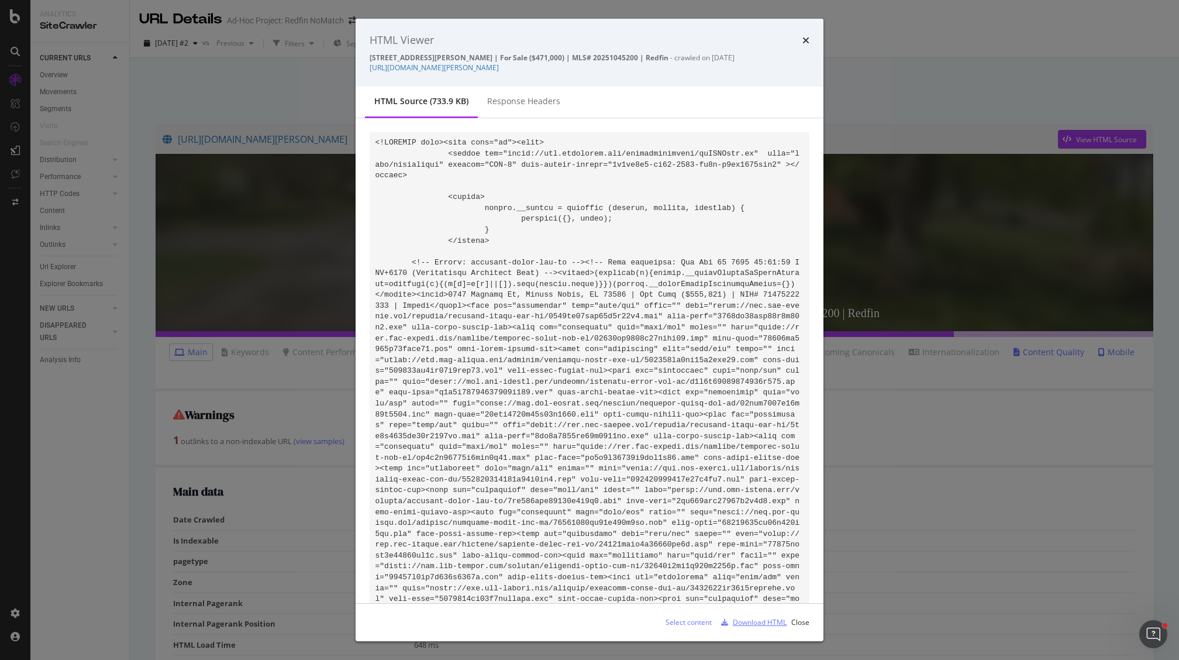
click at [754, 622] on div "Download HTML" at bounding box center [760, 622] width 54 height 10
click at [754, 621] on div "Download HTML" at bounding box center [760, 622] width 54 height 10
click at [803, 44] on div "times" at bounding box center [805, 40] width 7 height 15
click at [805, 40] on div "[DATE] #2 vs Previous Filters Segments [DATE]" at bounding box center [654, 45] width 1049 height 23
click at [806, 39] on div "[DATE] #2 vs Previous Filters Segments [DATE]" at bounding box center [654, 45] width 1049 height 23
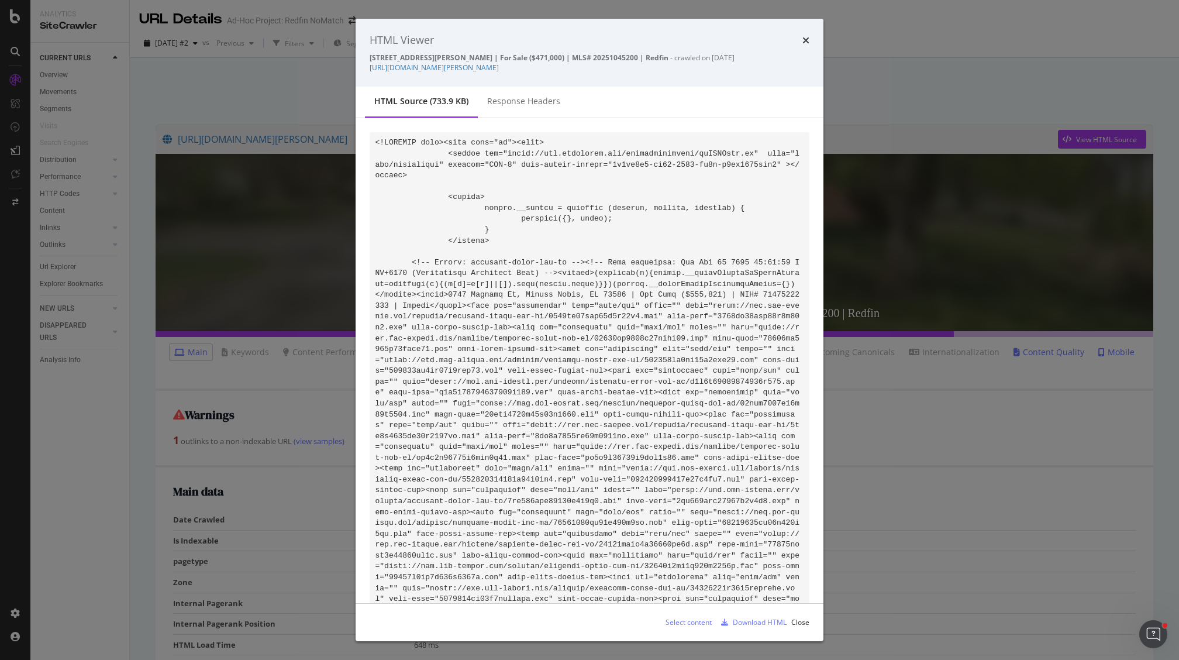
click at [806, 38] on div "[DATE] #2 vs Previous Filters Segments [DATE]" at bounding box center [654, 45] width 1049 height 23
click at [805, 39] on div "[DATE] #2 vs Previous Filters Segments [DATE]" at bounding box center [654, 45] width 1049 height 23
click at [774, 296] on div "[STREET_ADDRESS][PERSON_NAME] | For Sale ($471,000) | MLS# 20251045200 | Redfin" at bounding box center [655, 242] width 998 height 177
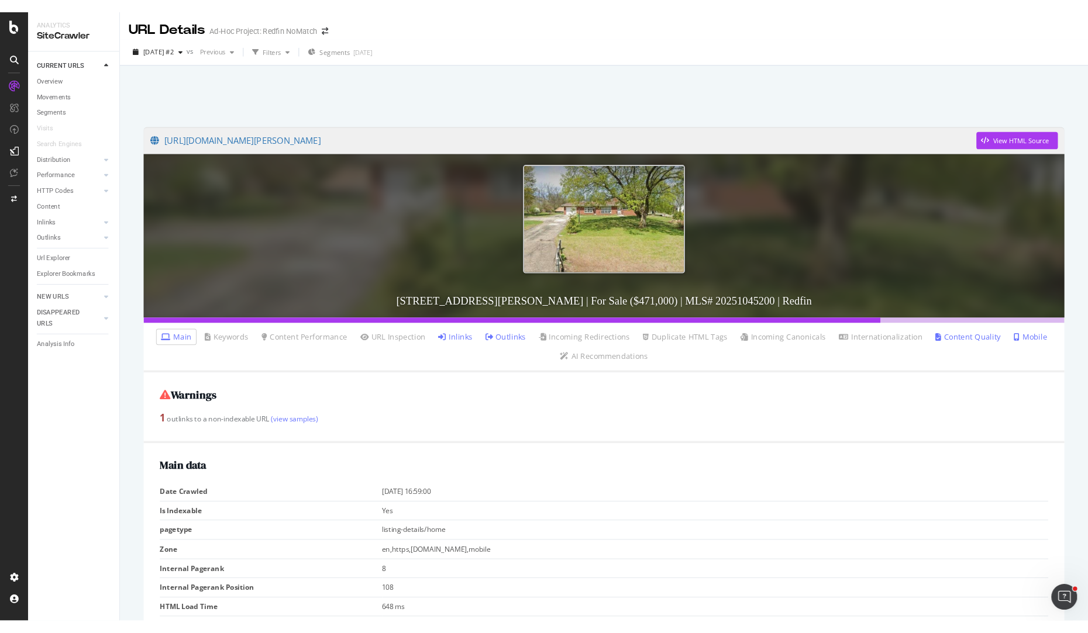
scroll to position [42, 0]
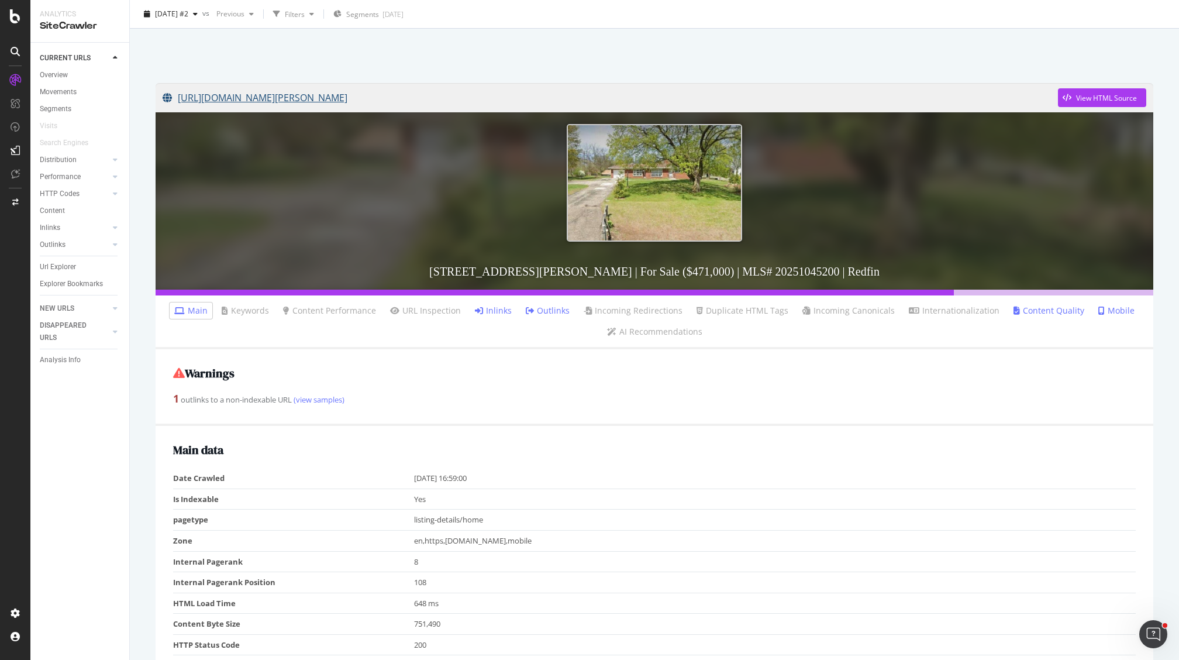
click at [364, 98] on link "[URL][DOMAIN_NAME][PERSON_NAME]" at bounding box center [610, 97] width 895 height 29
